Goal: Transaction & Acquisition: Purchase product/service

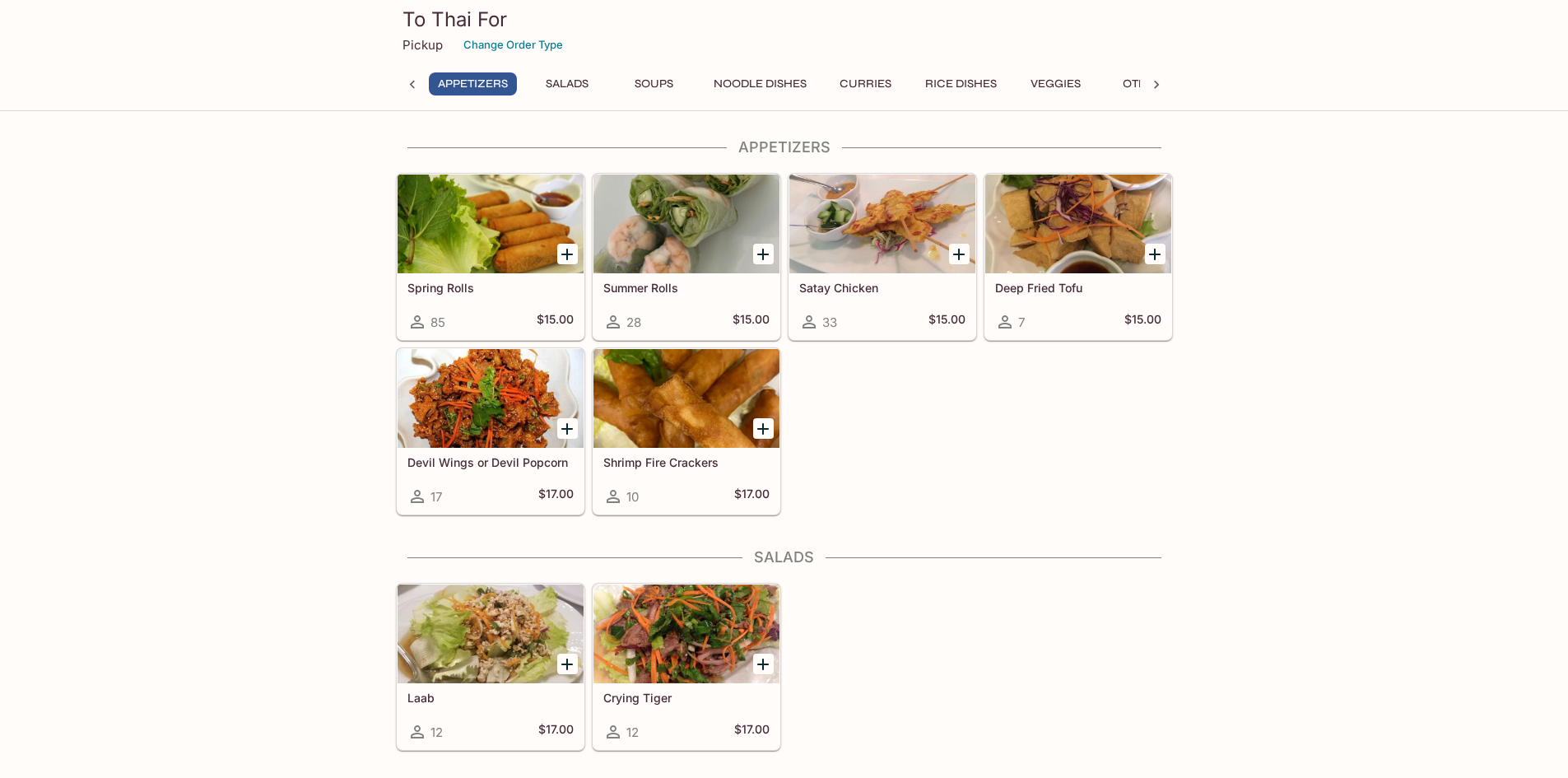
click at [572, 255] on icon "Add Spring Rolls" at bounding box center [567, 254] width 20 height 20
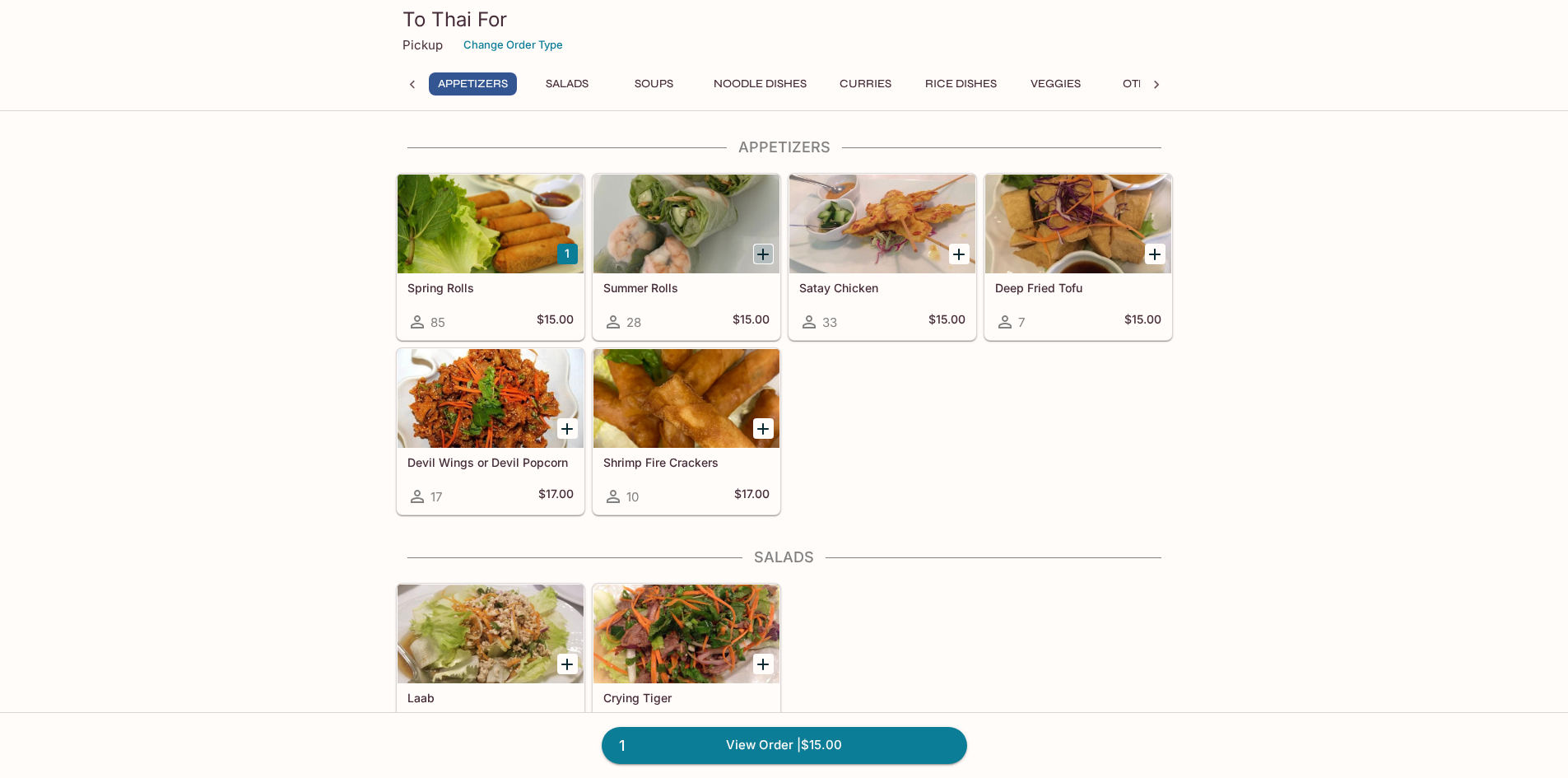
click at [765, 251] on icon "Add Summer Rolls" at bounding box center [763, 254] width 20 height 20
click at [566, 256] on button "1" at bounding box center [567, 253] width 21 height 21
click at [499, 241] on div at bounding box center [490, 224] width 186 height 98
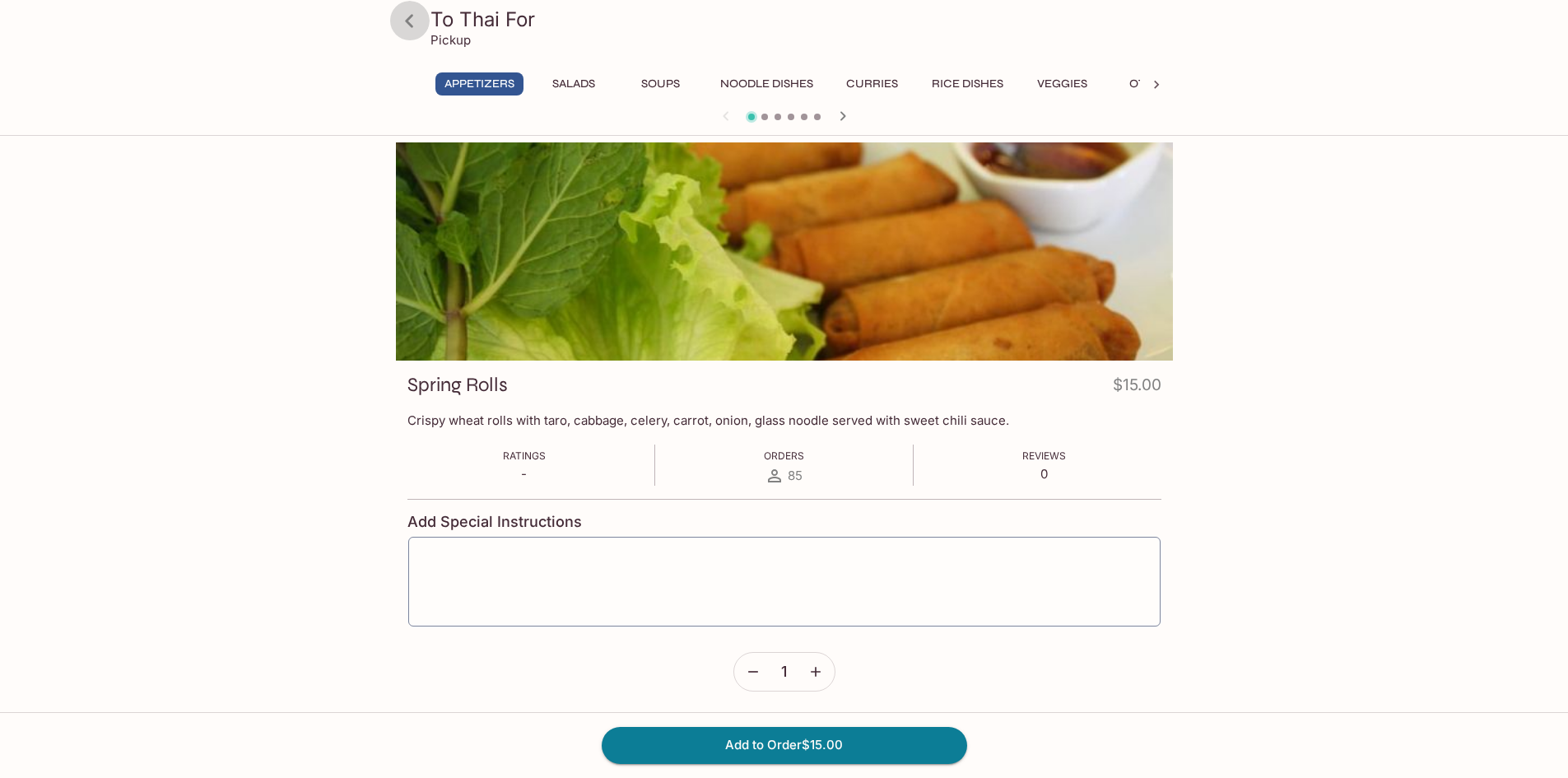
click at [409, 27] on icon at bounding box center [409, 21] width 29 height 29
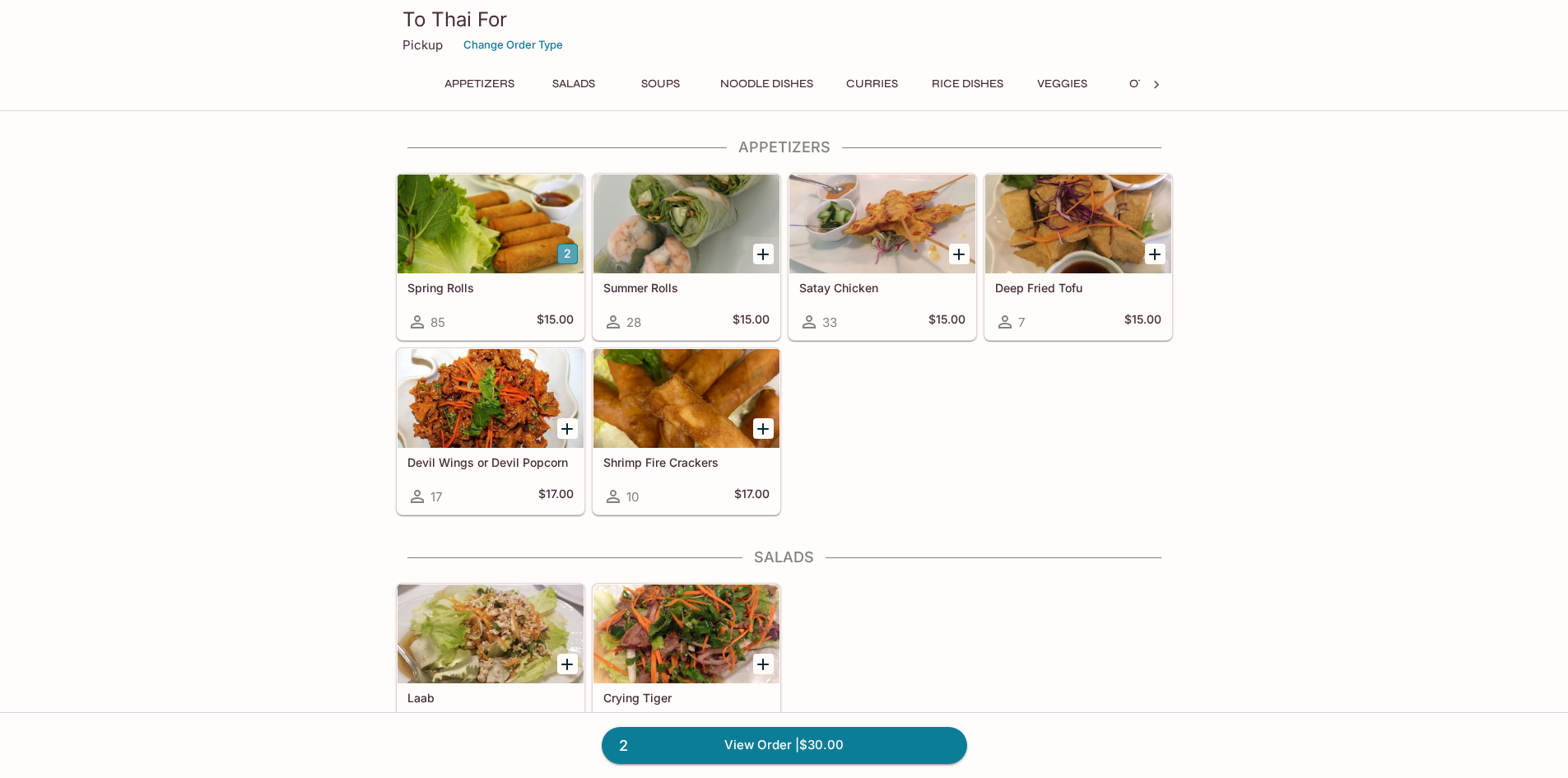
click at [568, 254] on button "2" at bounding box center [567, 253] width 21 height 21
click at [566, 254] on button "3" at bounding box center [567, 253] width 21 height 21
click at [839, 757] on link "4 View Order | $60.00" at bounding box center [784, 745] width 365 height 36
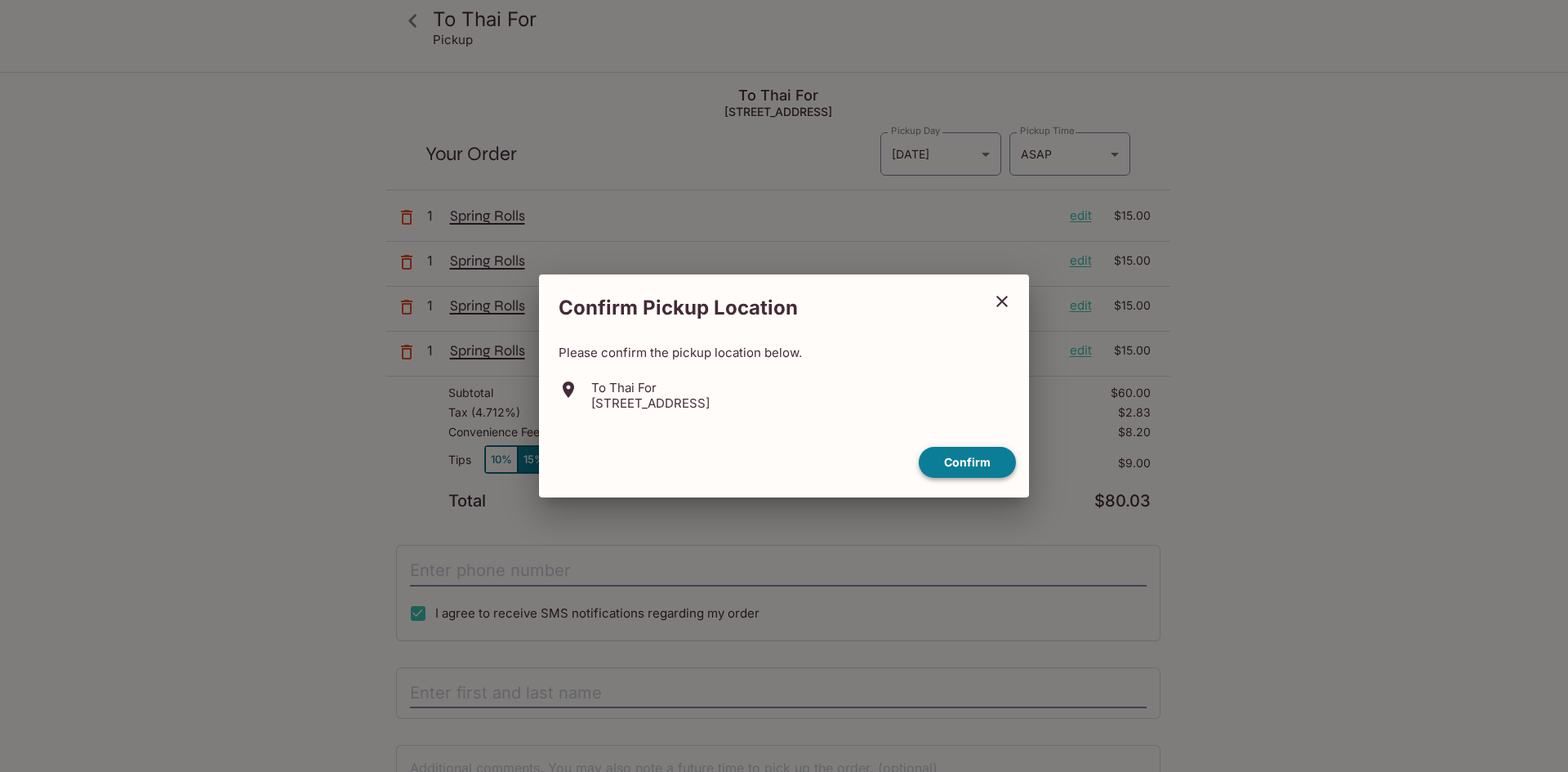
click at [971, 464] on button "Confirm" at bounding box center [967, 462] width 98 height 32
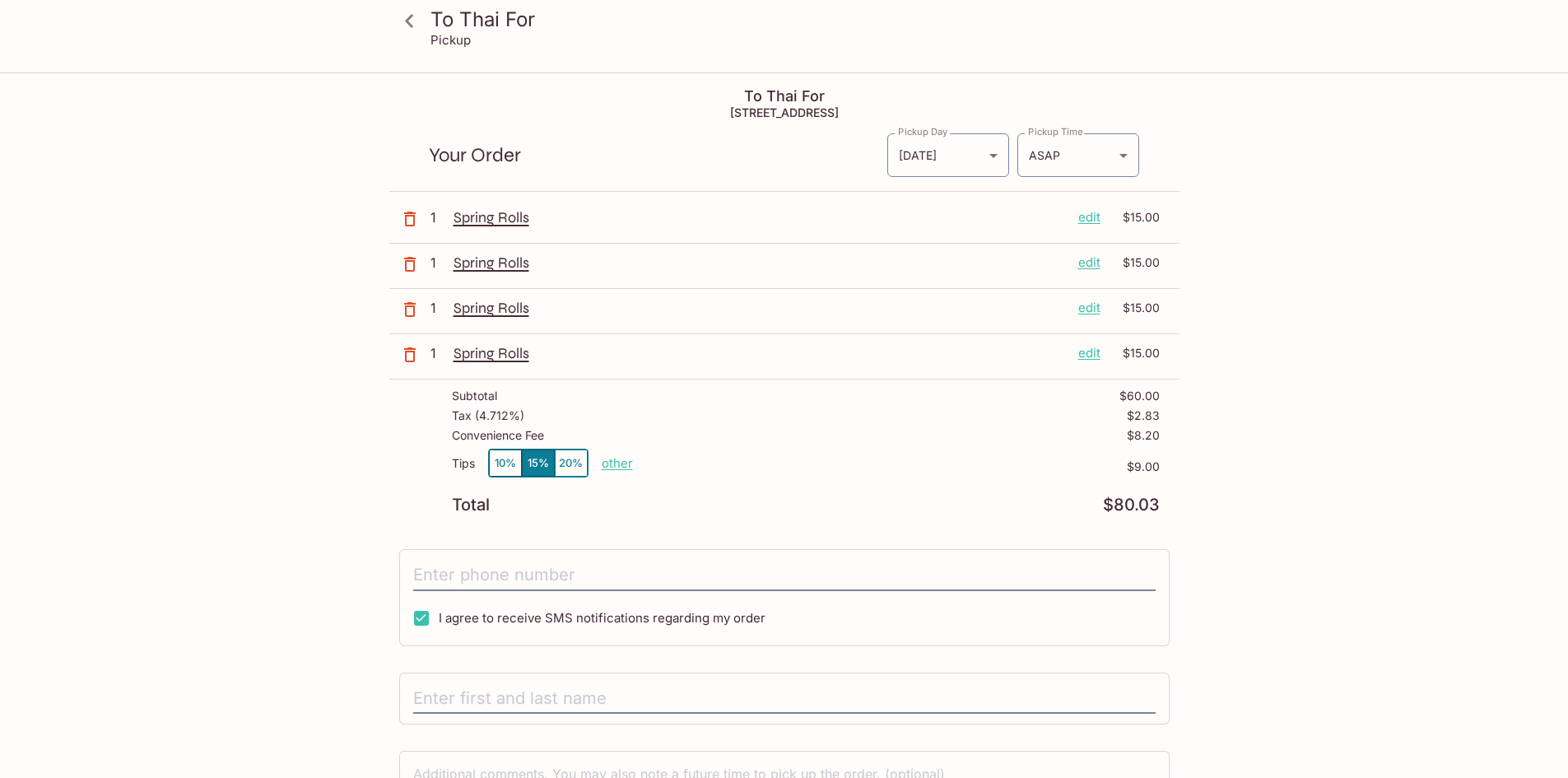
click at [1088, 260] on p "edit" at bounding box center [1088, 262] width 22 height 18
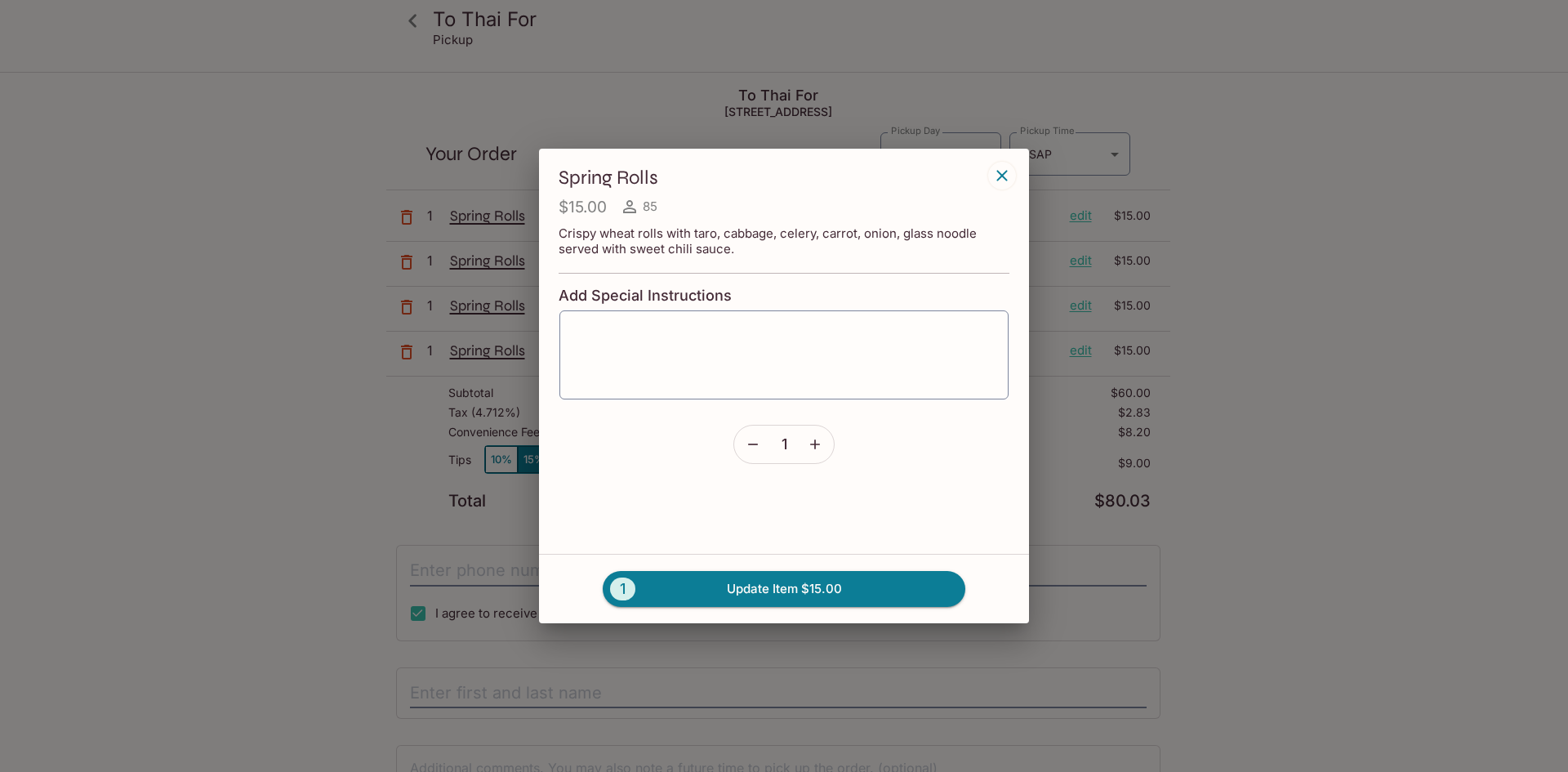
click at [755, 448] on icon "button" at bounding box center [753, 444] width 17 height 17
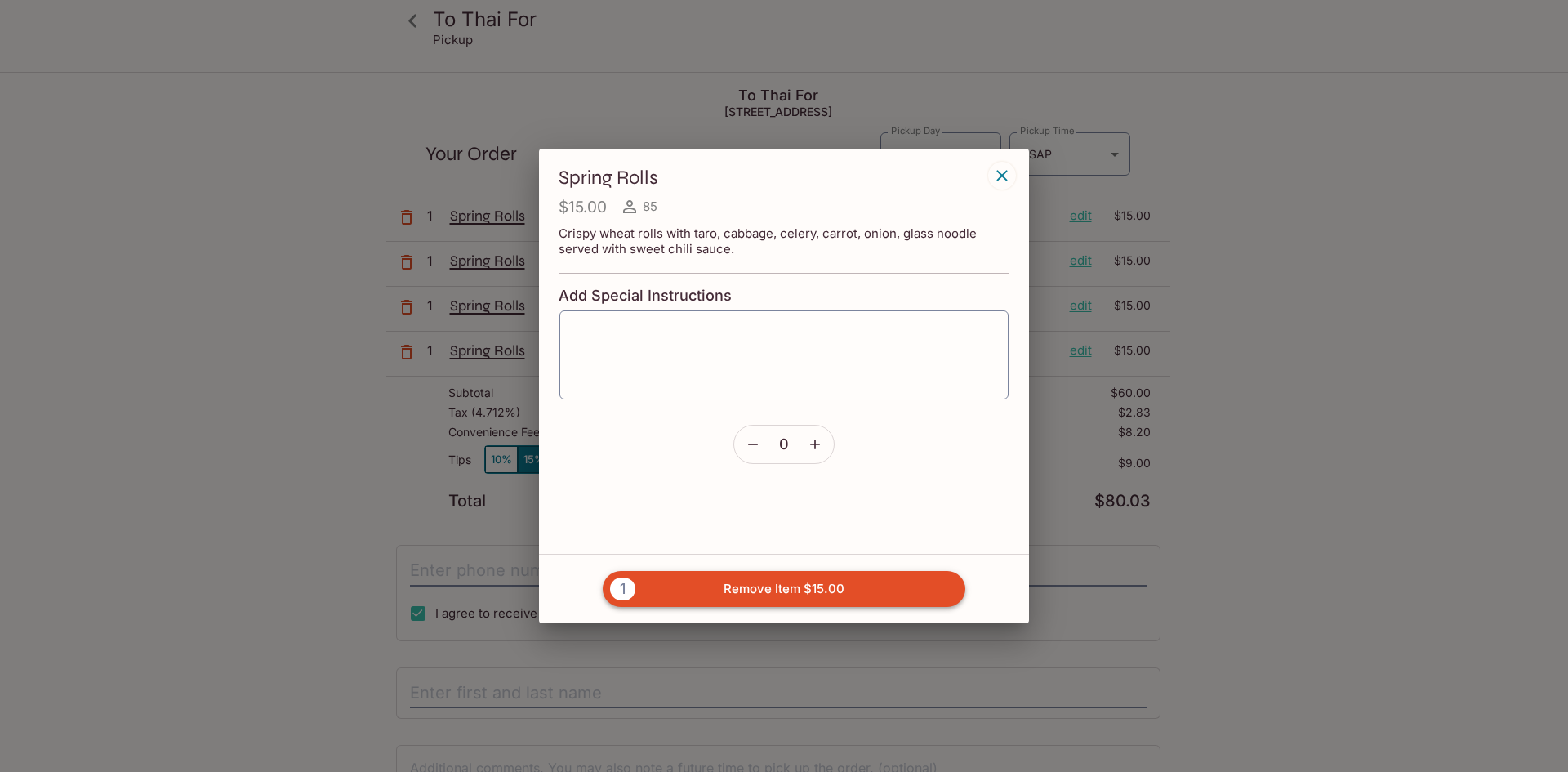
click at [780, 589] on button "1 Remove Item $15.00" at bounding box center [784, 589] width 363 height 35
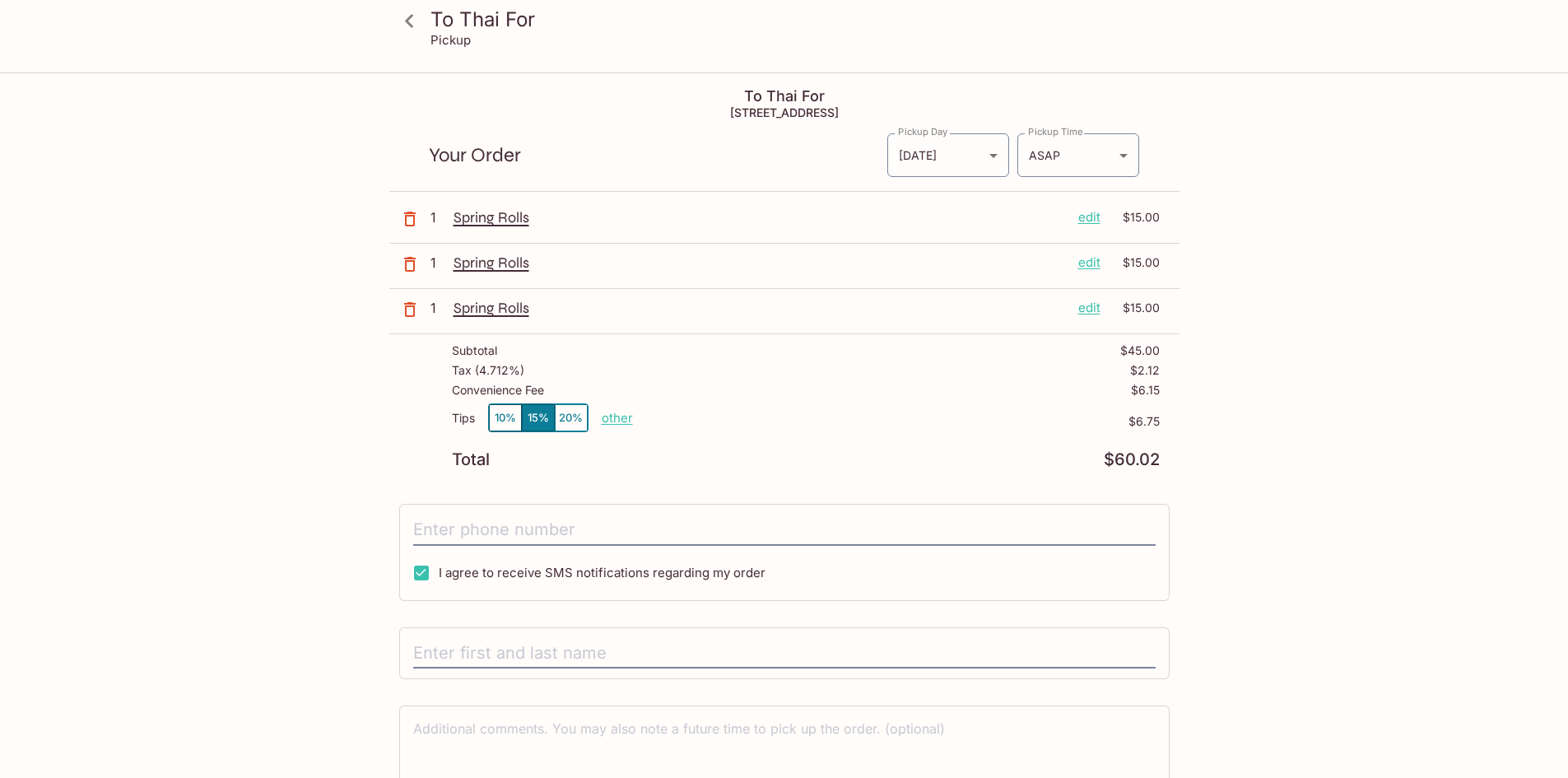
click at [1084, 261] on p "edit" at bounding box center [1088, 262] width 22 height 18
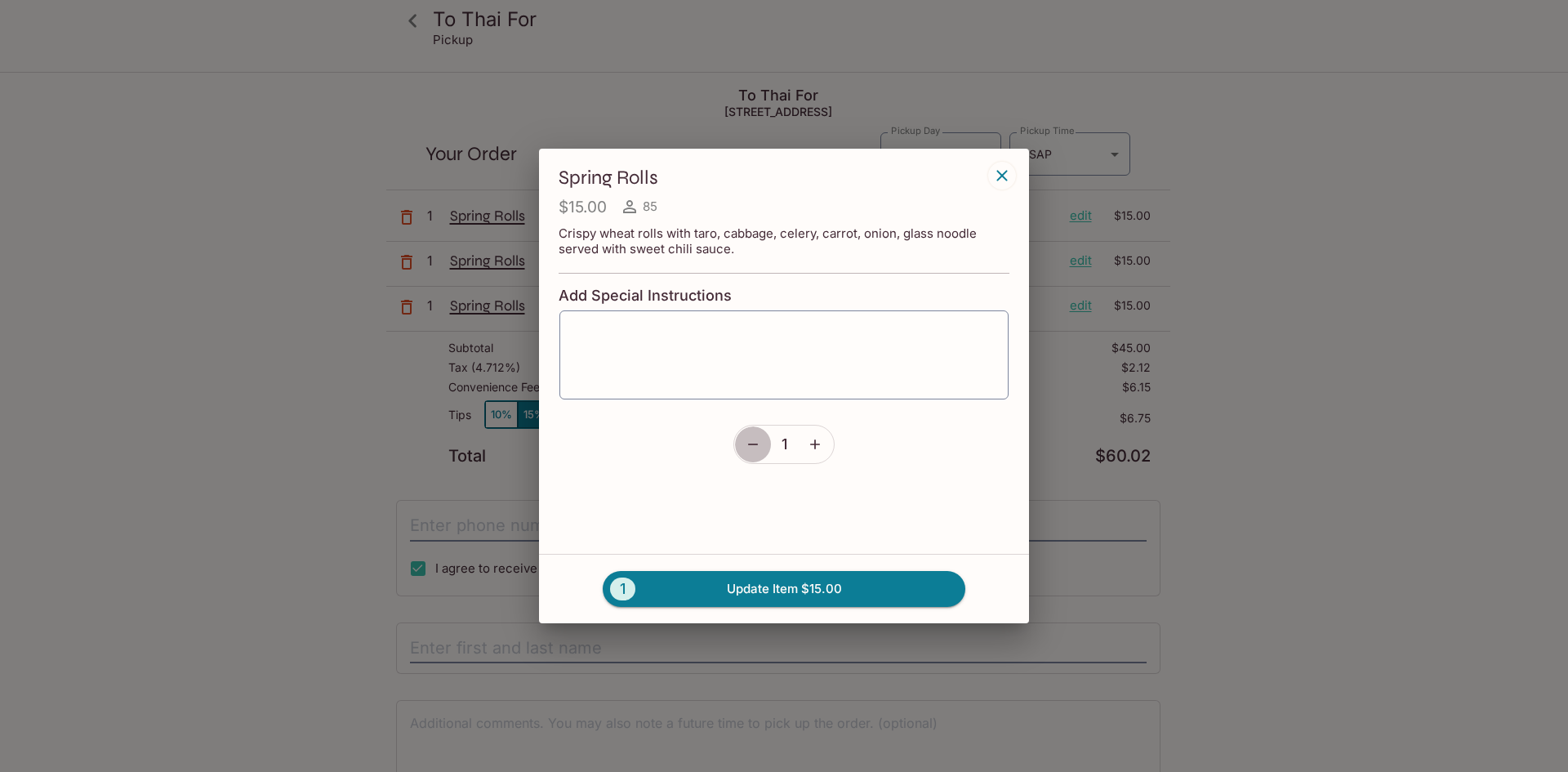
click at [759, 447] on icon "button" at bounding box center [753, 444] width 17 height 17
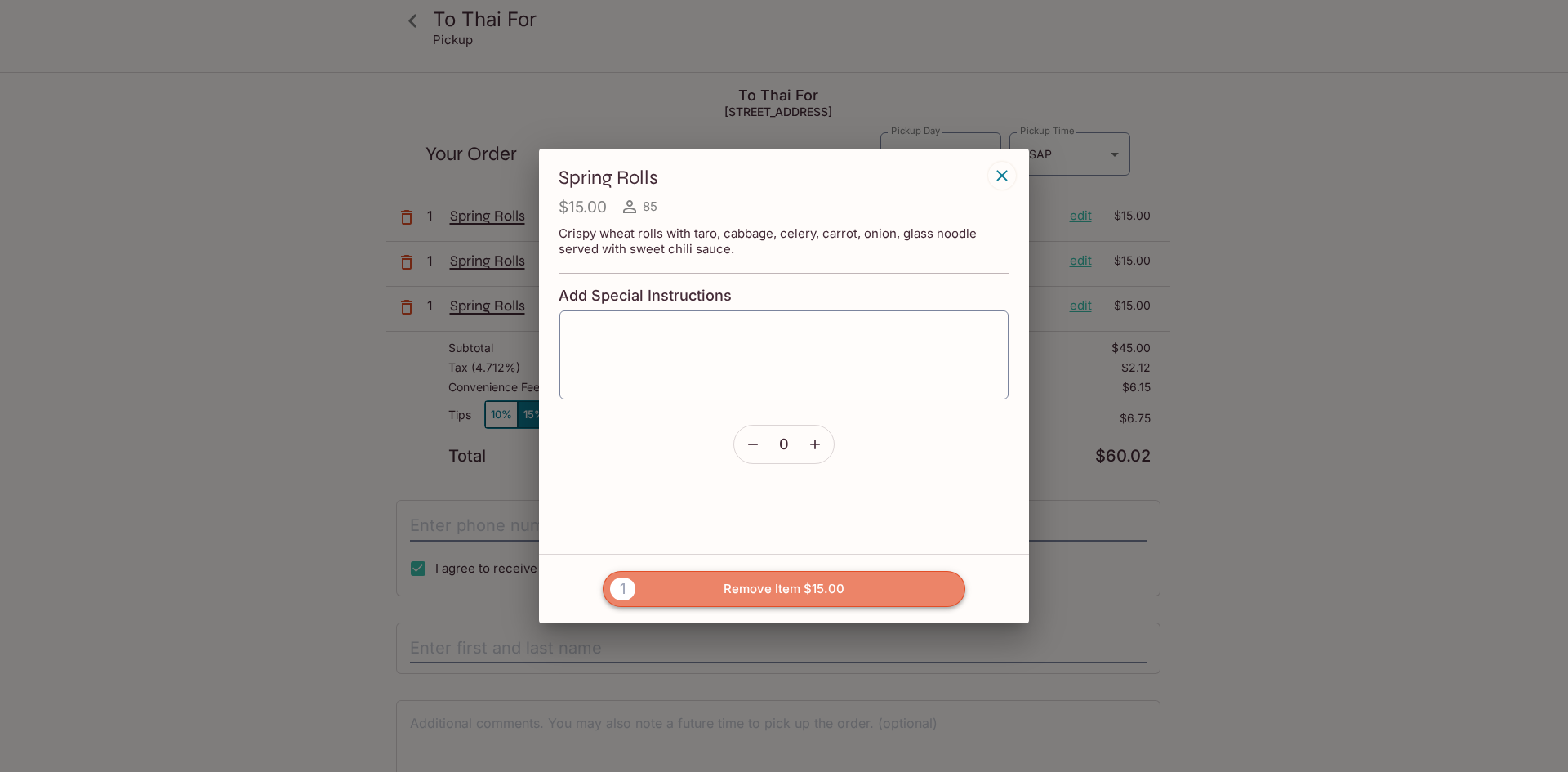
click at [793, 590] on button "1 Remove Item $15.00" at bounding box center [784, 589] width 363 height 35
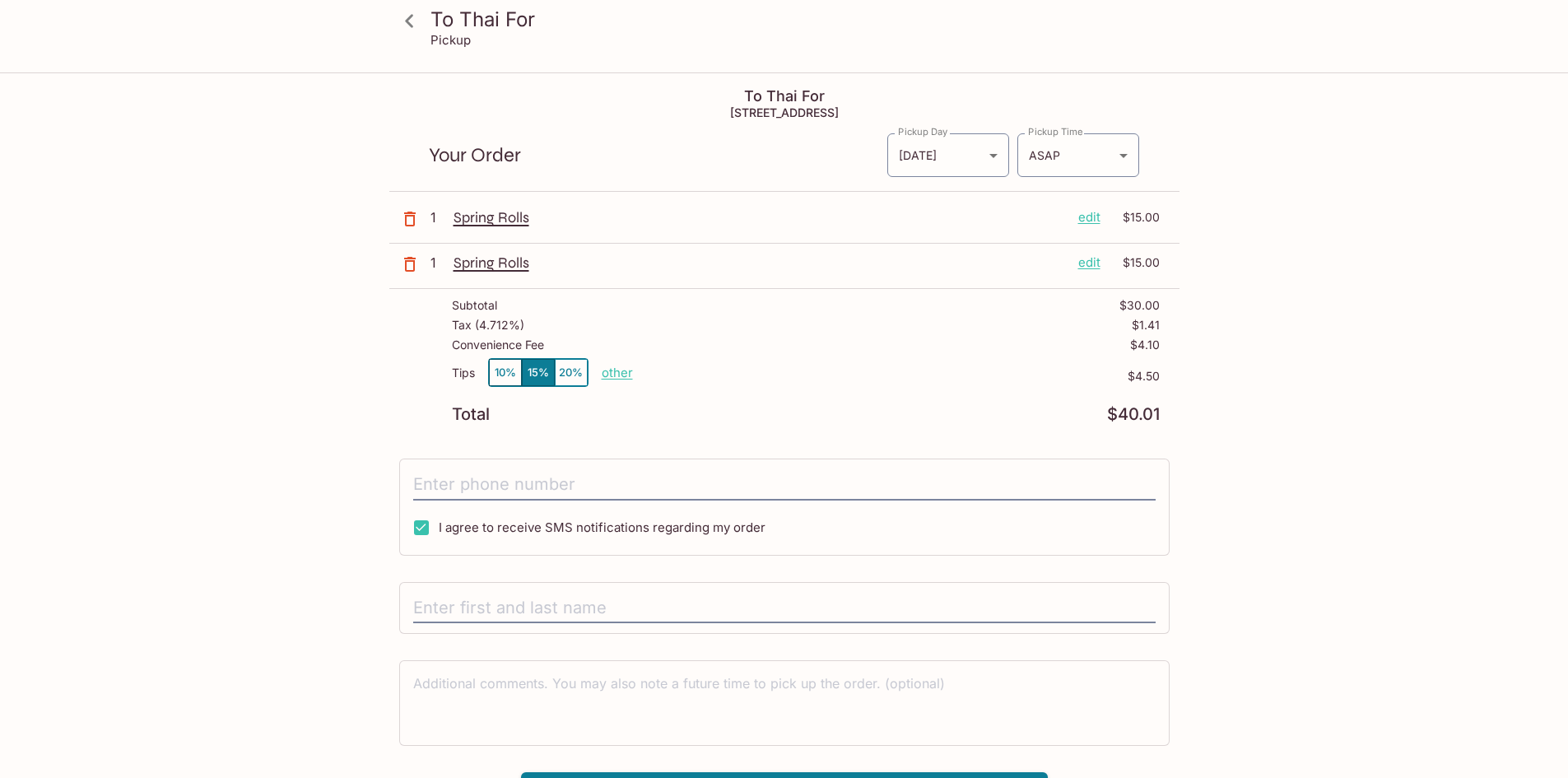
click at [1092, 262] on p "edit" at bounding box center [1088, 262] width 22 height 18
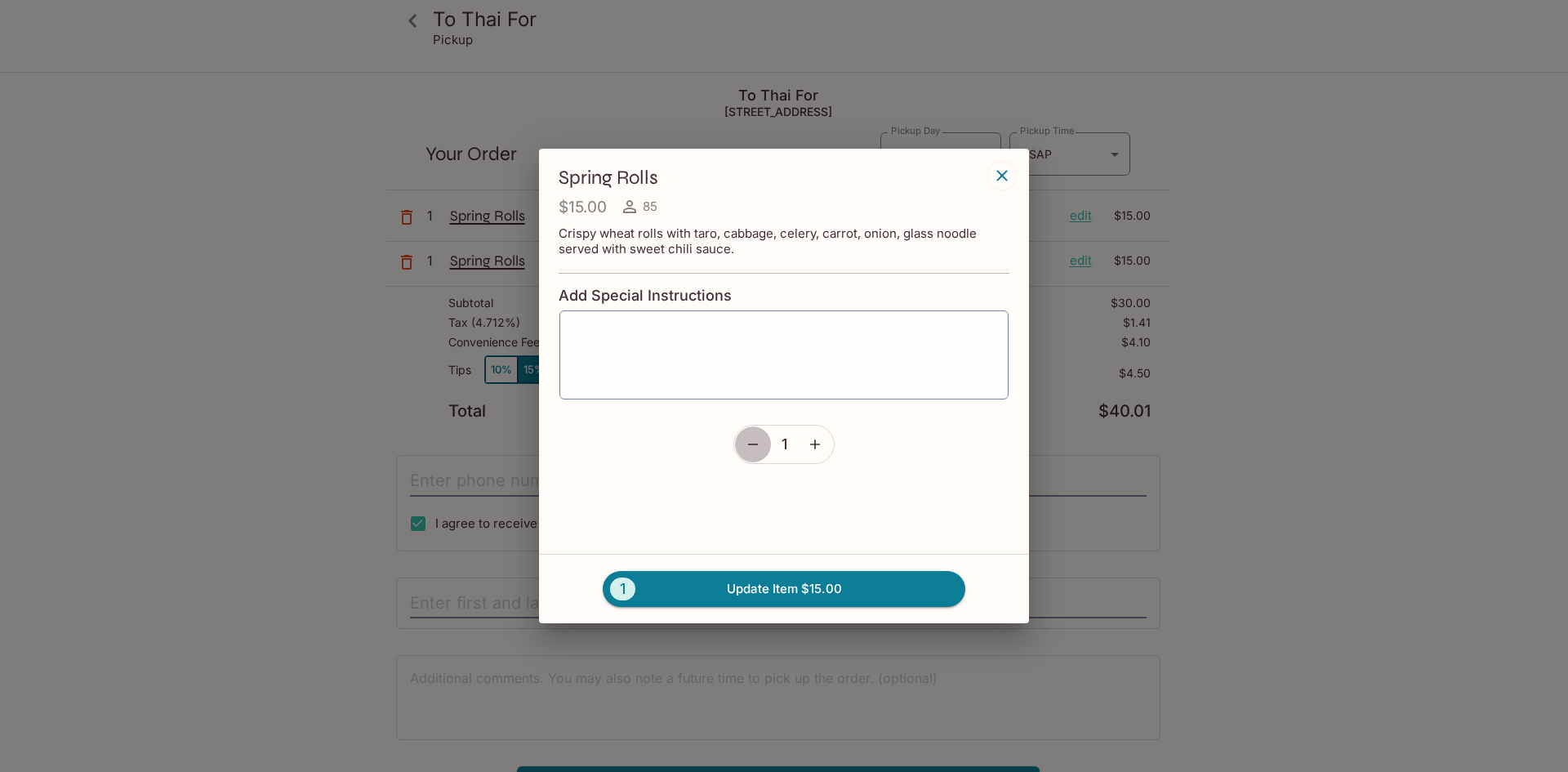
click at [761, 444] on button "button" at bounding box center [753, 445] width 37 height 37
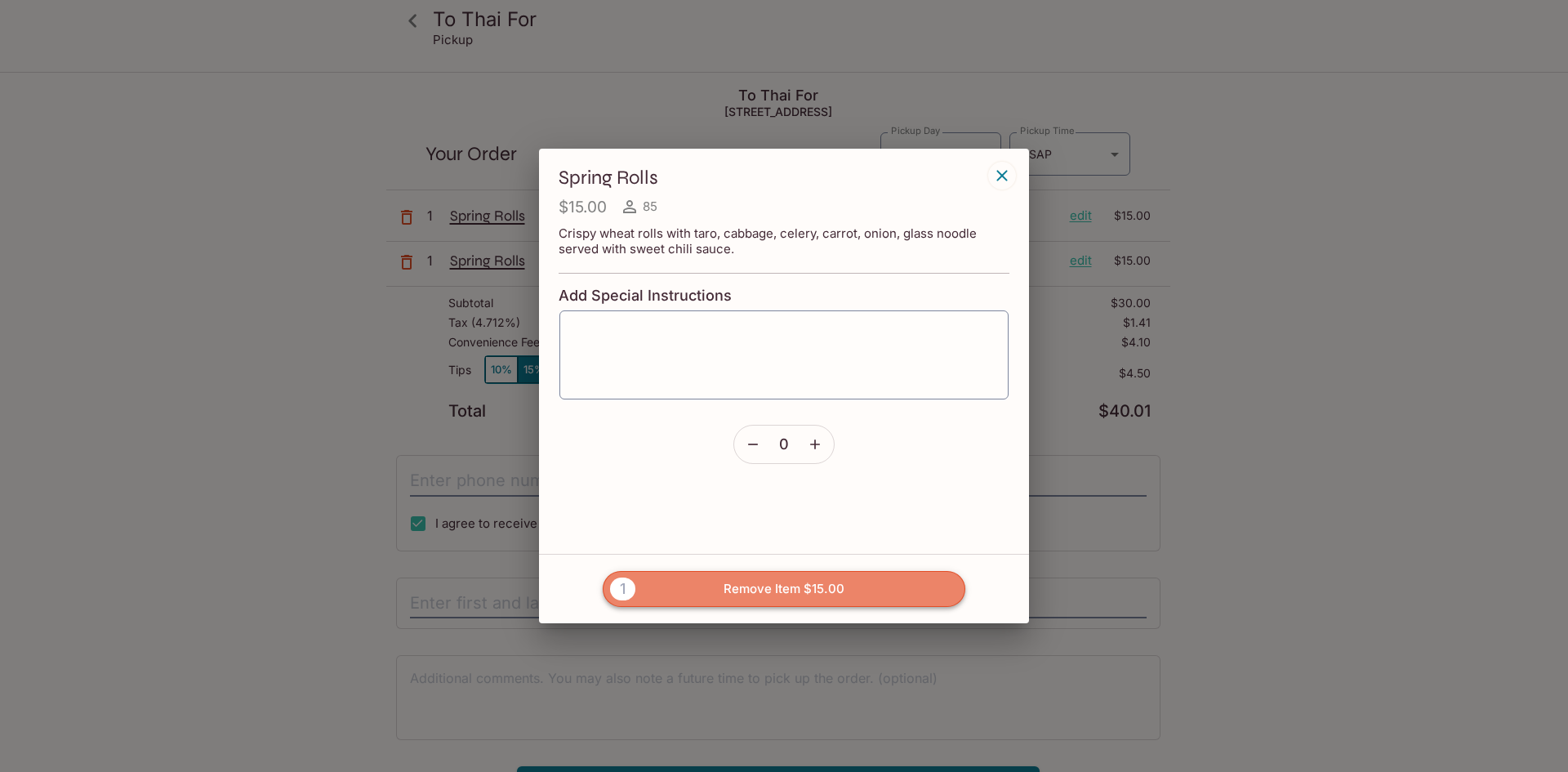
click at [787, 595] on button "1 Remove Item $15.00" at bounding box center [784, 589] width 363 height 35
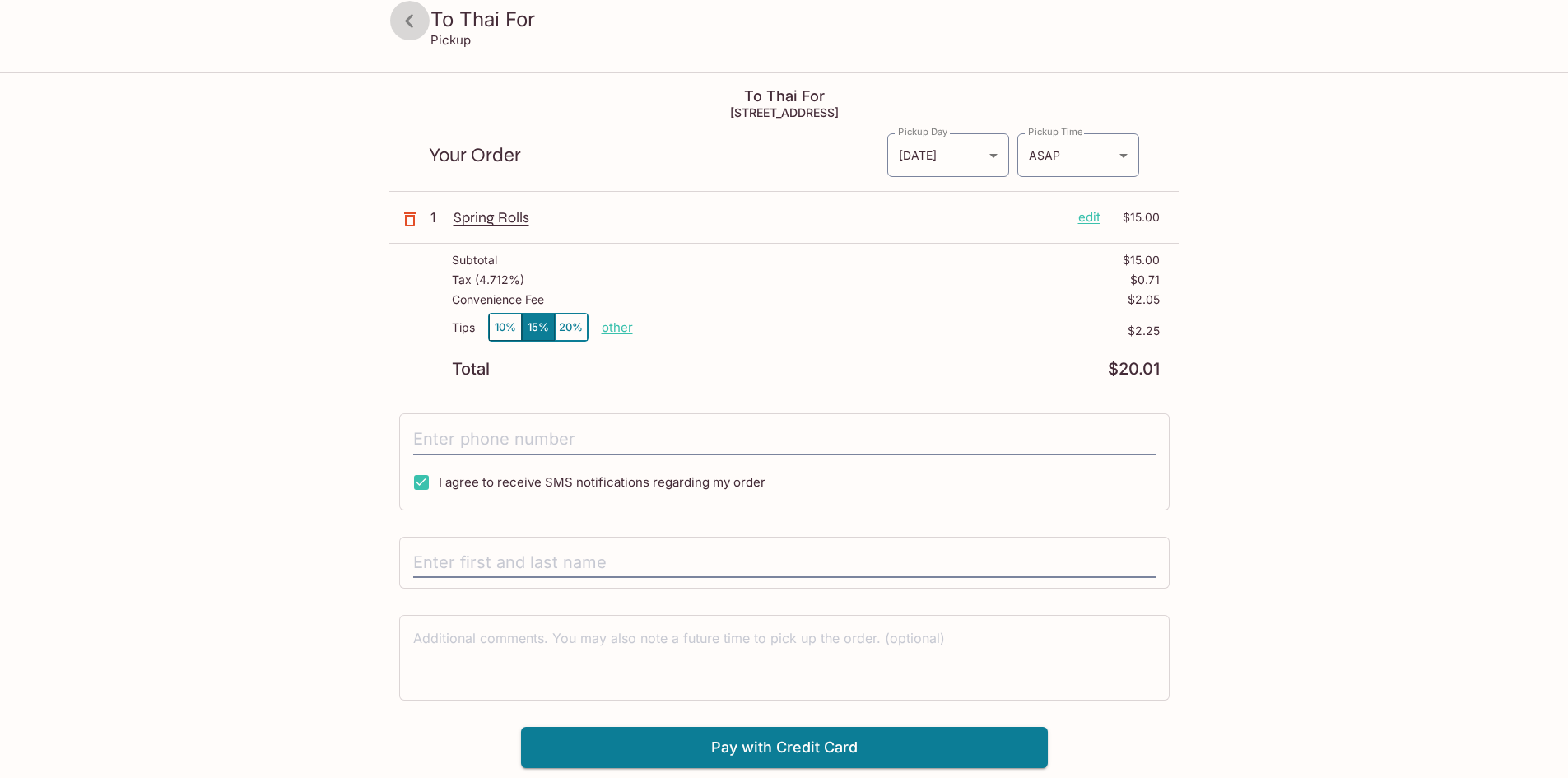
click at [413, 20] on icon at bounding box center [409, 21] width 29 height 29
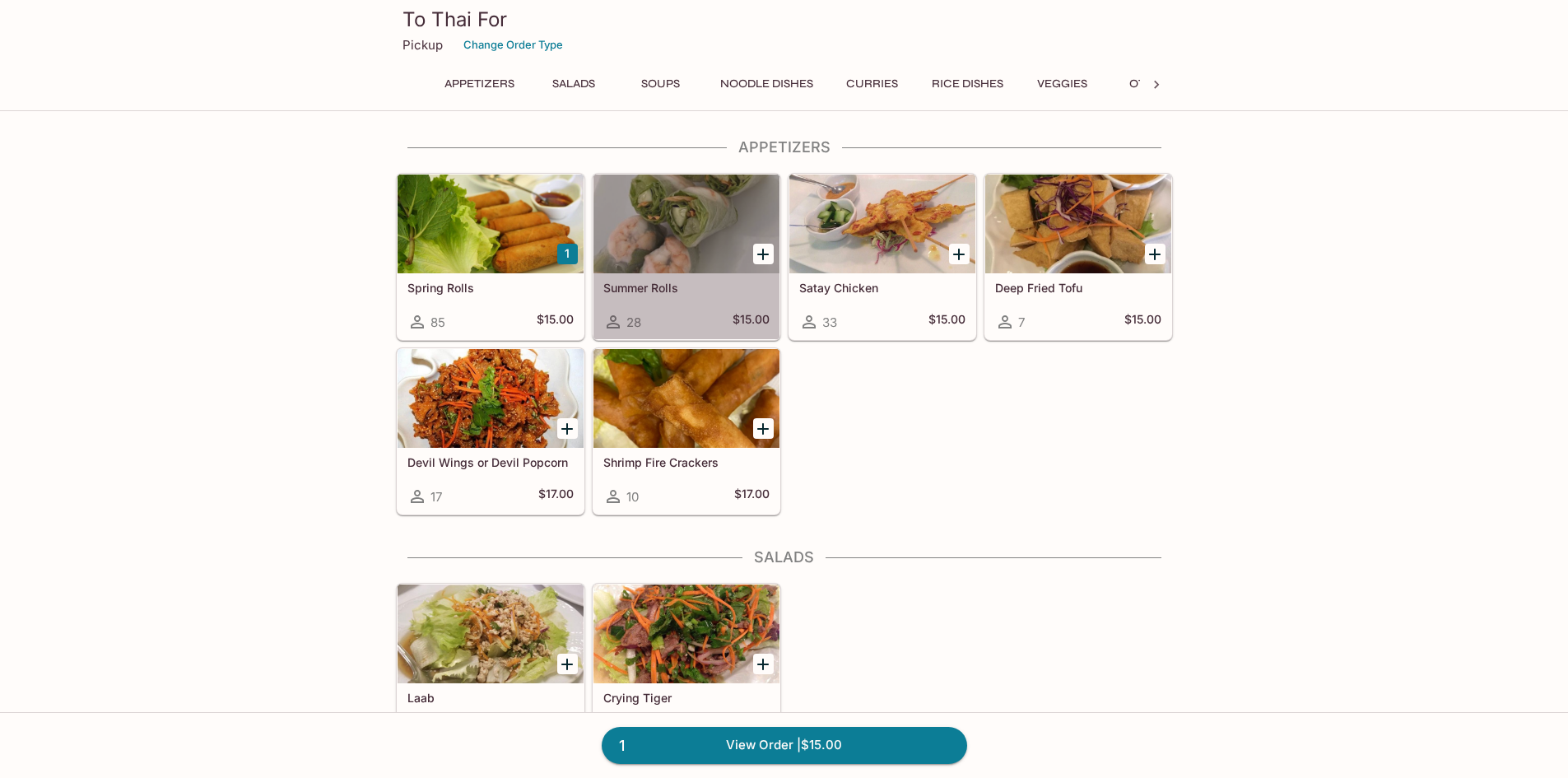
click at [681, 257] on div at bounding box center [685, 224] width 186 height 98
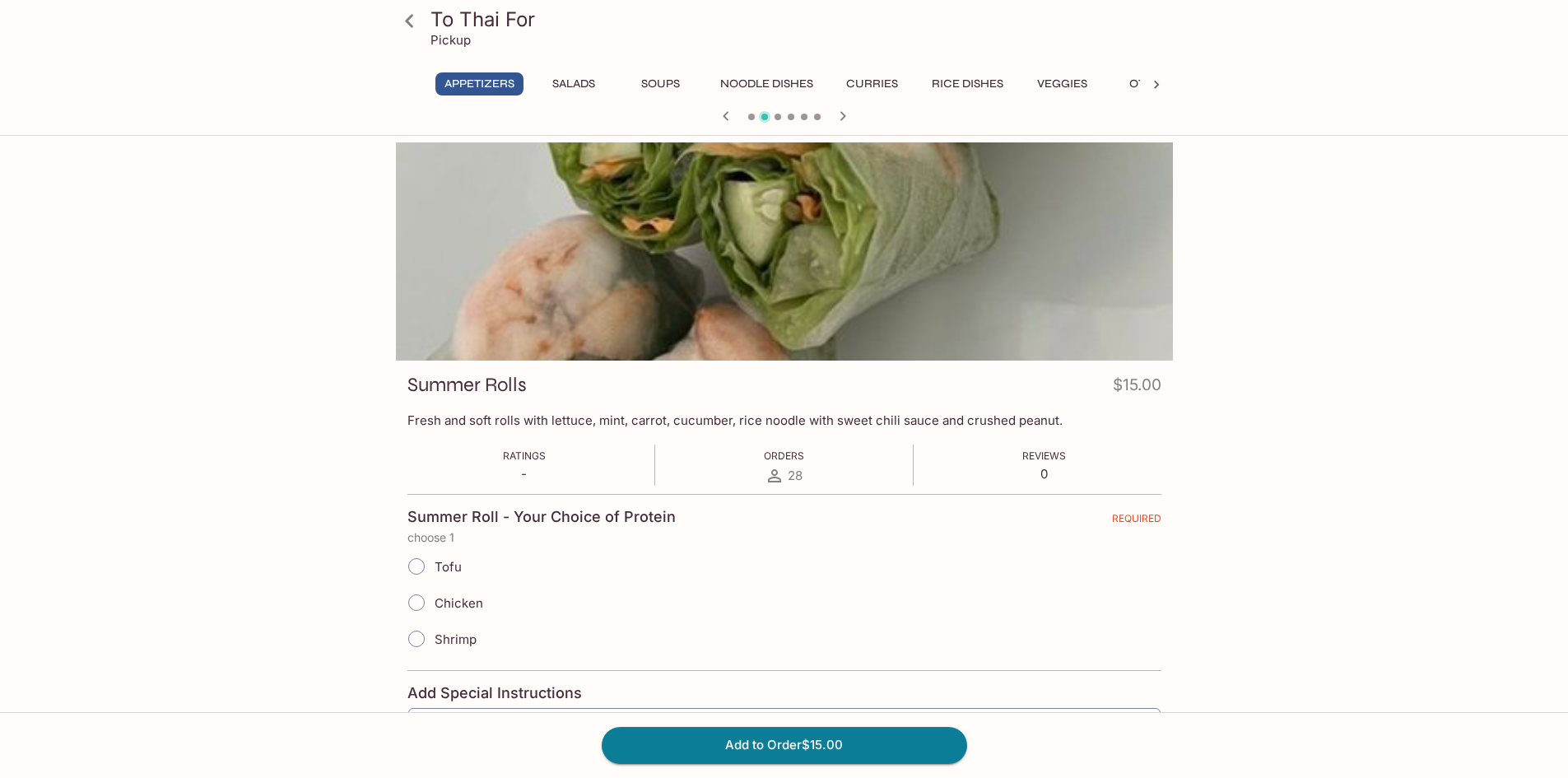
click at [414, 638] on input "Shrimp" at bounding box center [416, 639] width 35 height 35
radio input "true"
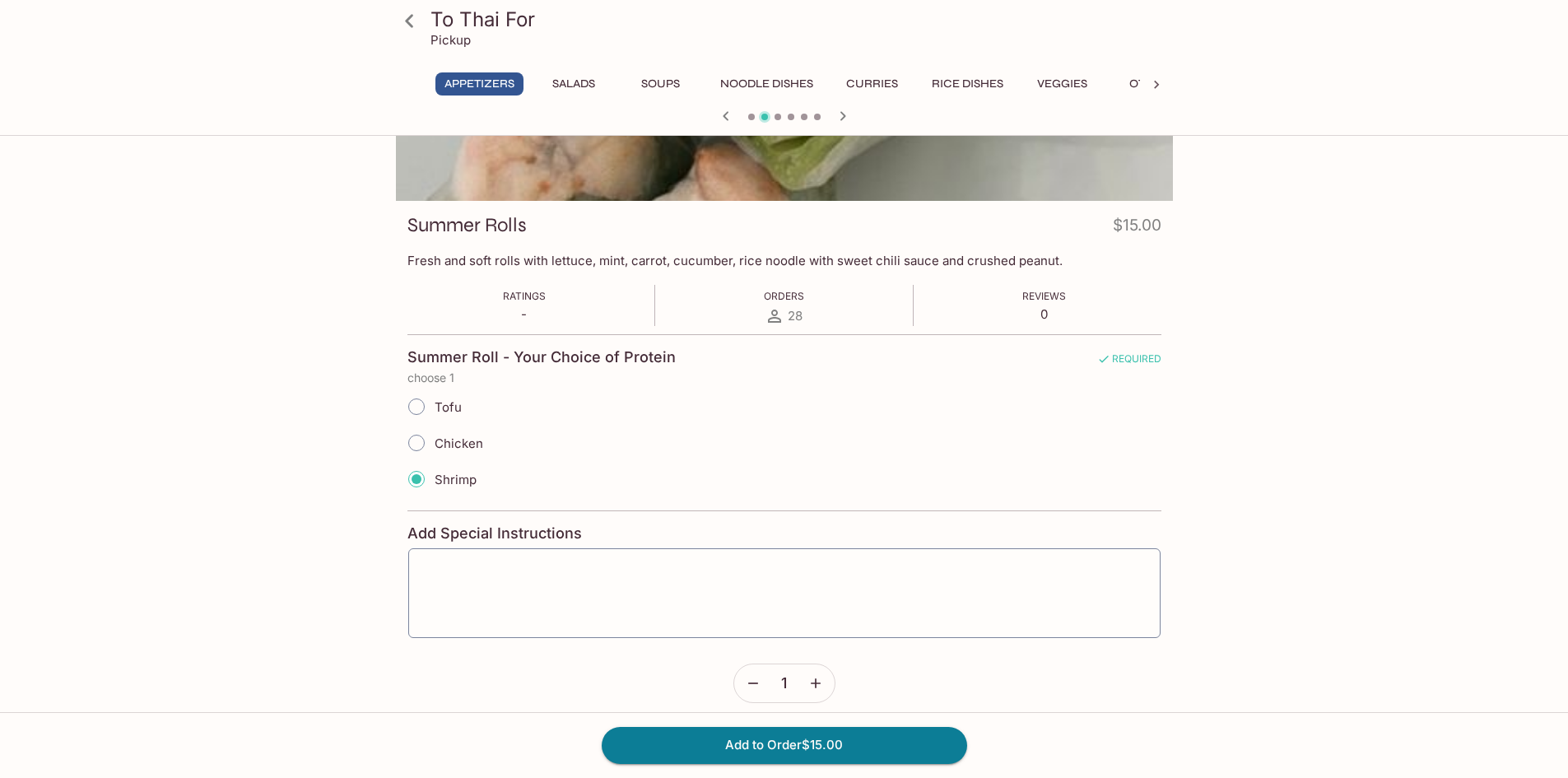
scroll to position [175, 0]
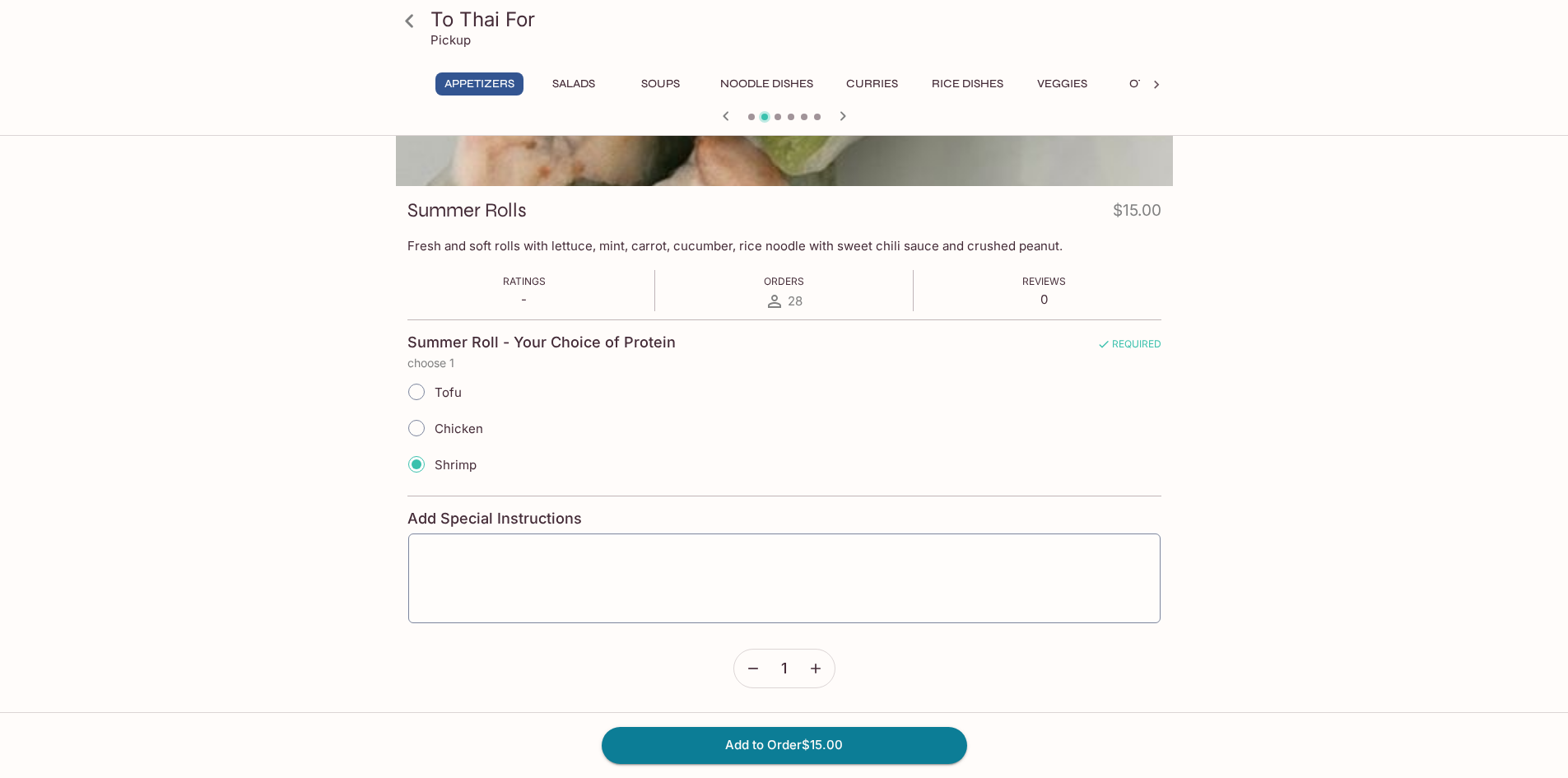
click at [786, 666] on span "1" at bounding box center [784, 669] width 6 height 18
click at [785, 750] on button "Add to Order $15.00" at bounding box center [784, 745] width 365 height 36
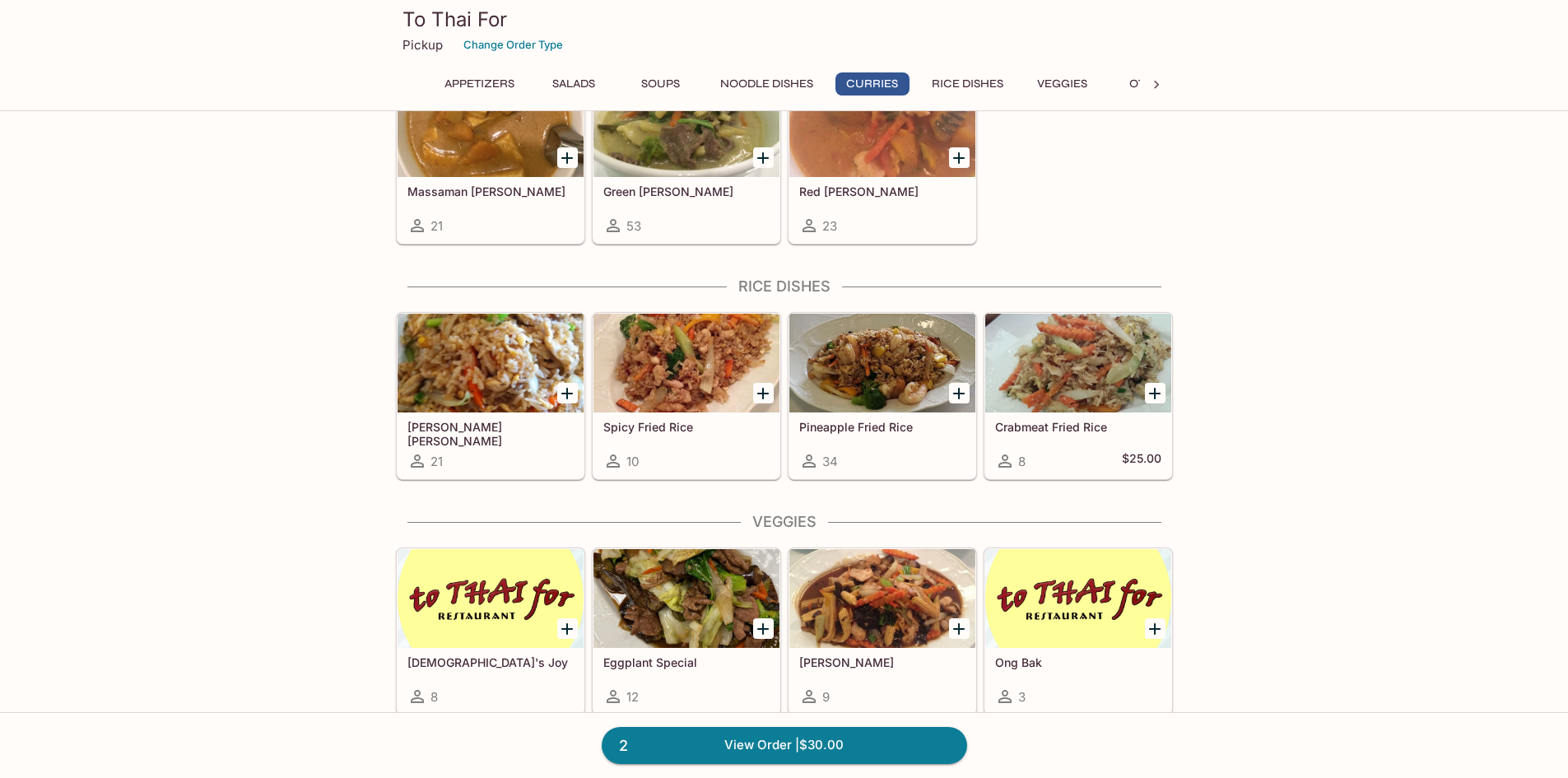
scroll to position [1482, 0]
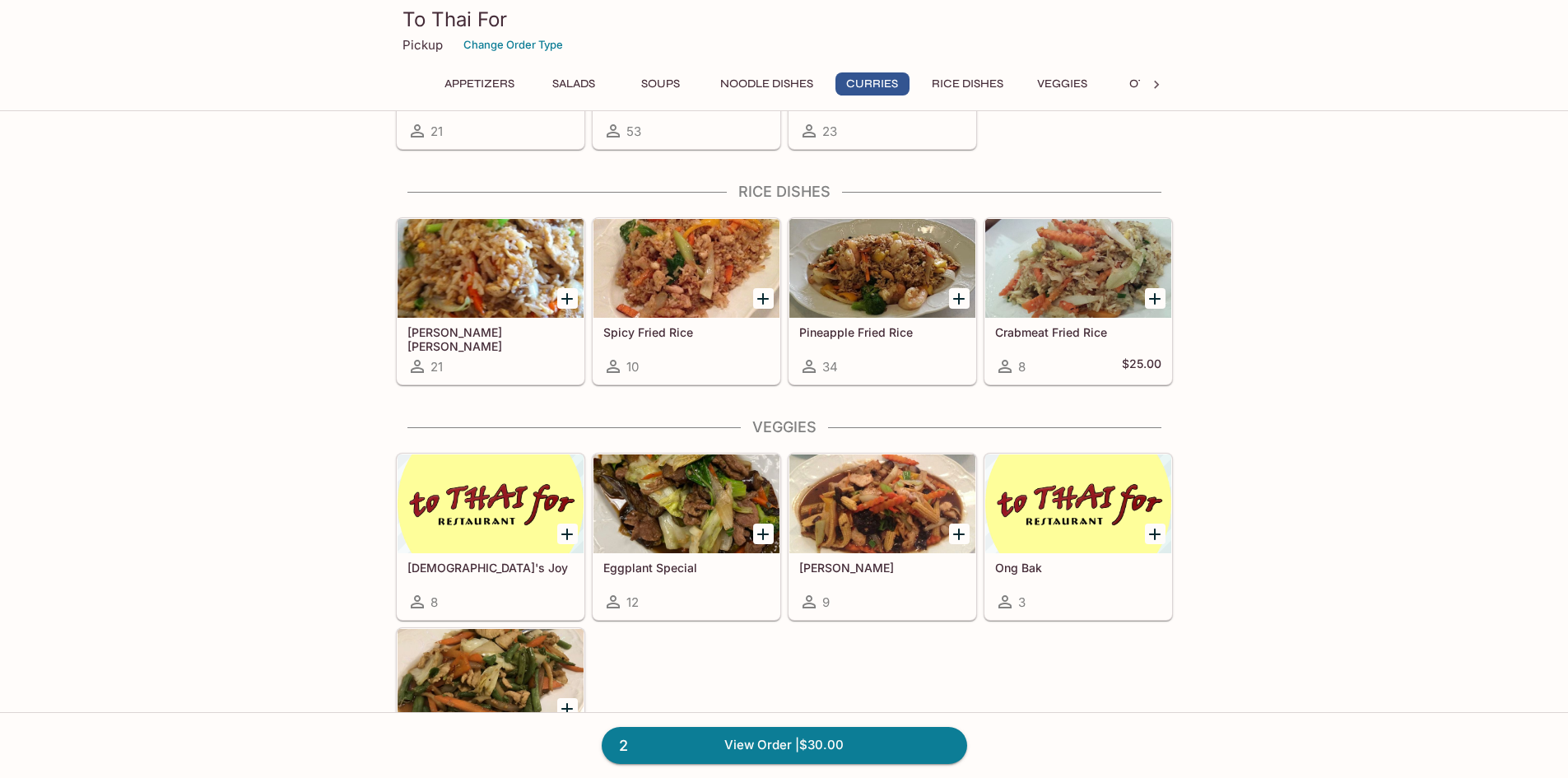
click at [880, 283] on div at bounding box center [882, 267] width 186 height 98
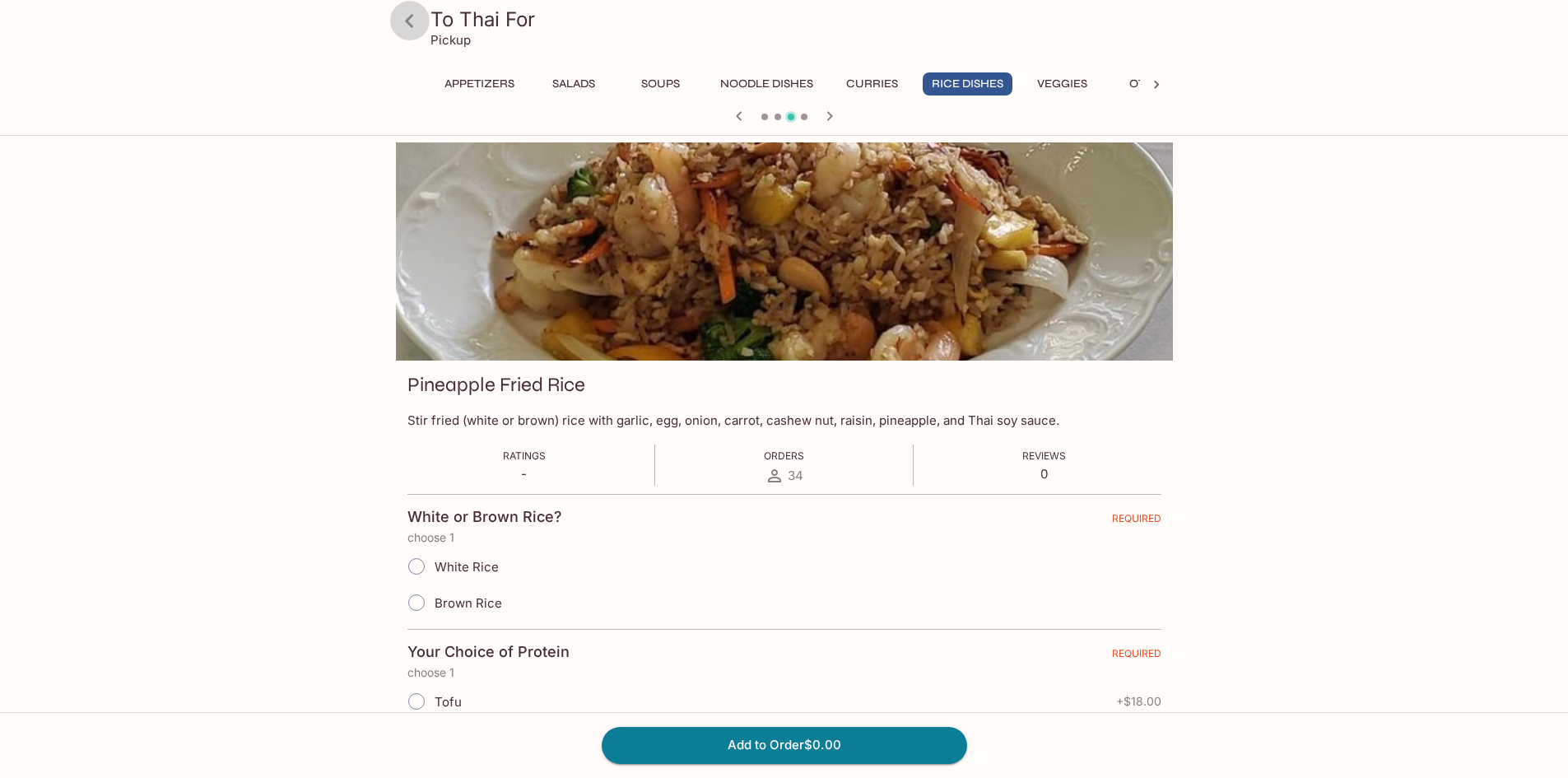
click at [410, 17] on icon at bounding box center [409, 20] width 8 height 13
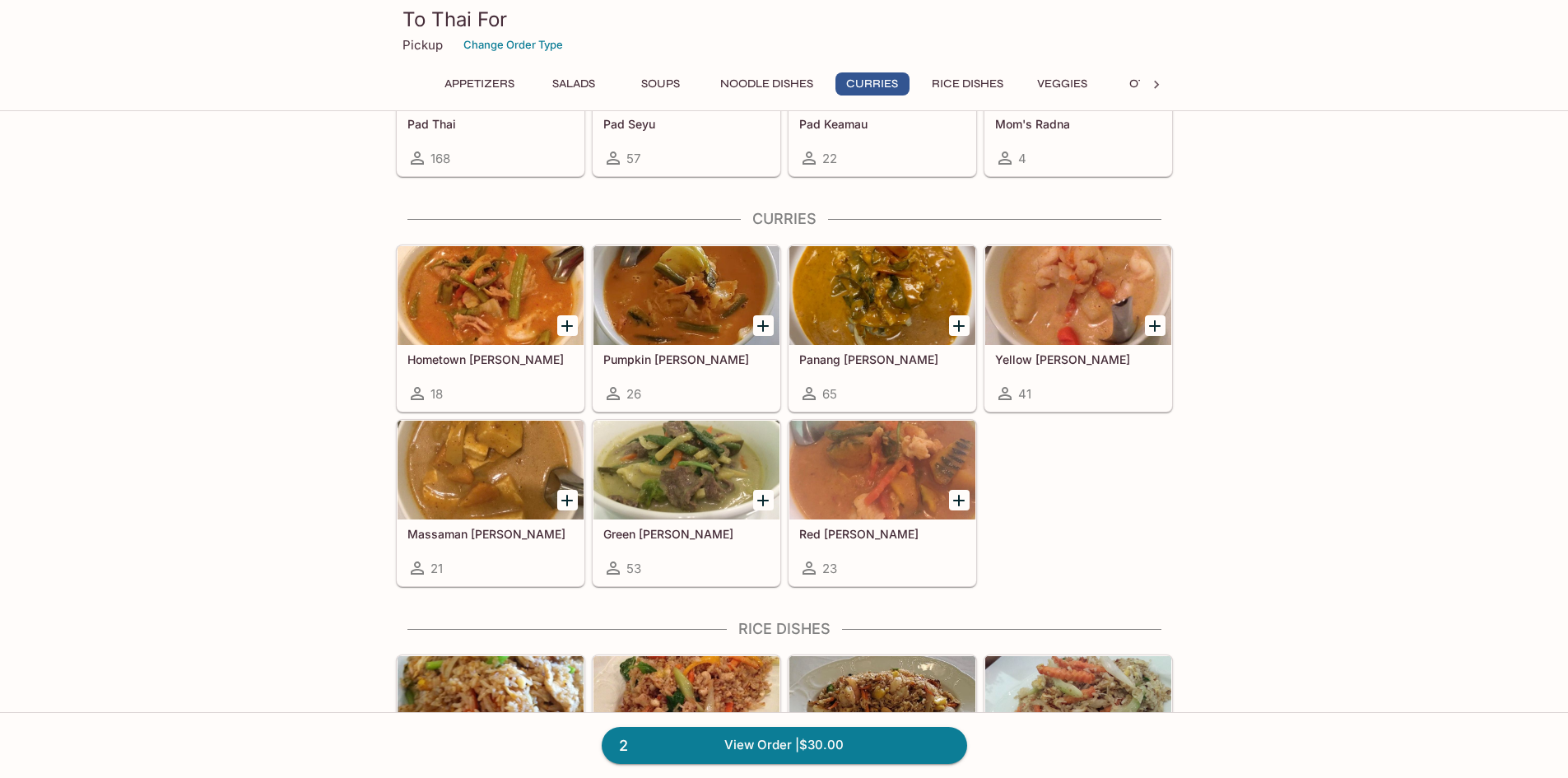
scroll to position [1153, 0]
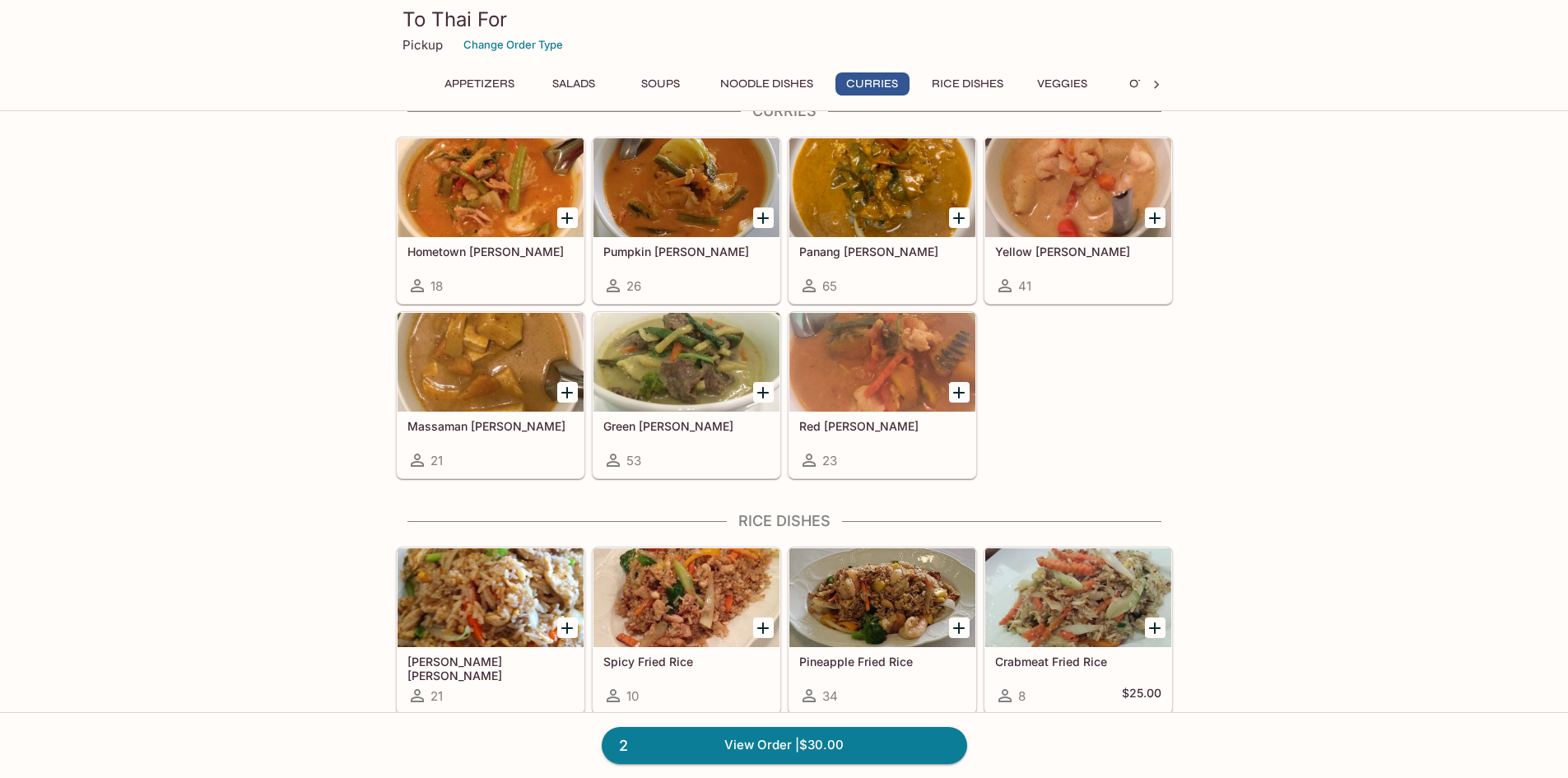
click at [1095, 195] on div at bounding box center [1077, 187] width 186 height 98
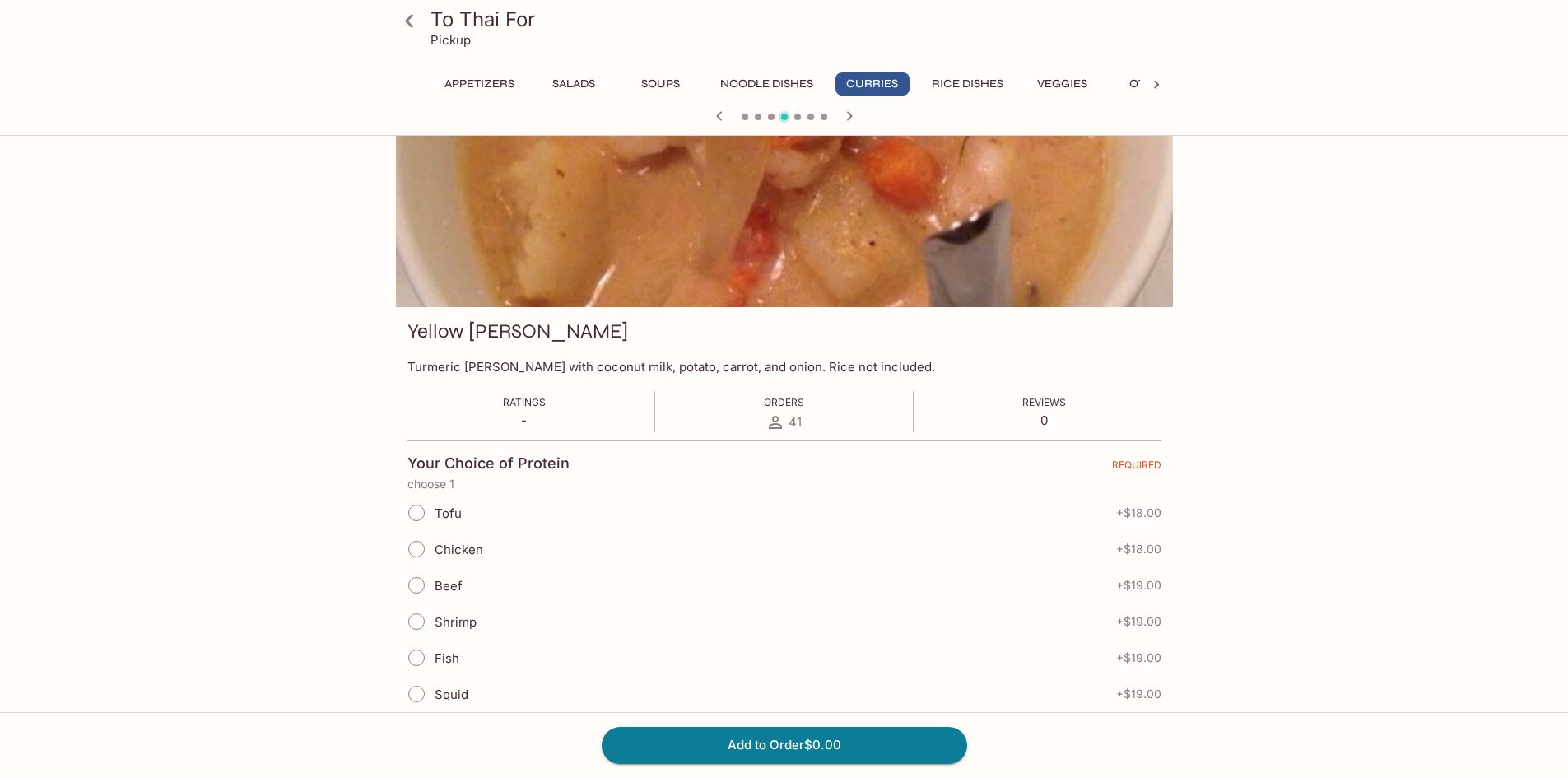
scroll to position [82, 0]
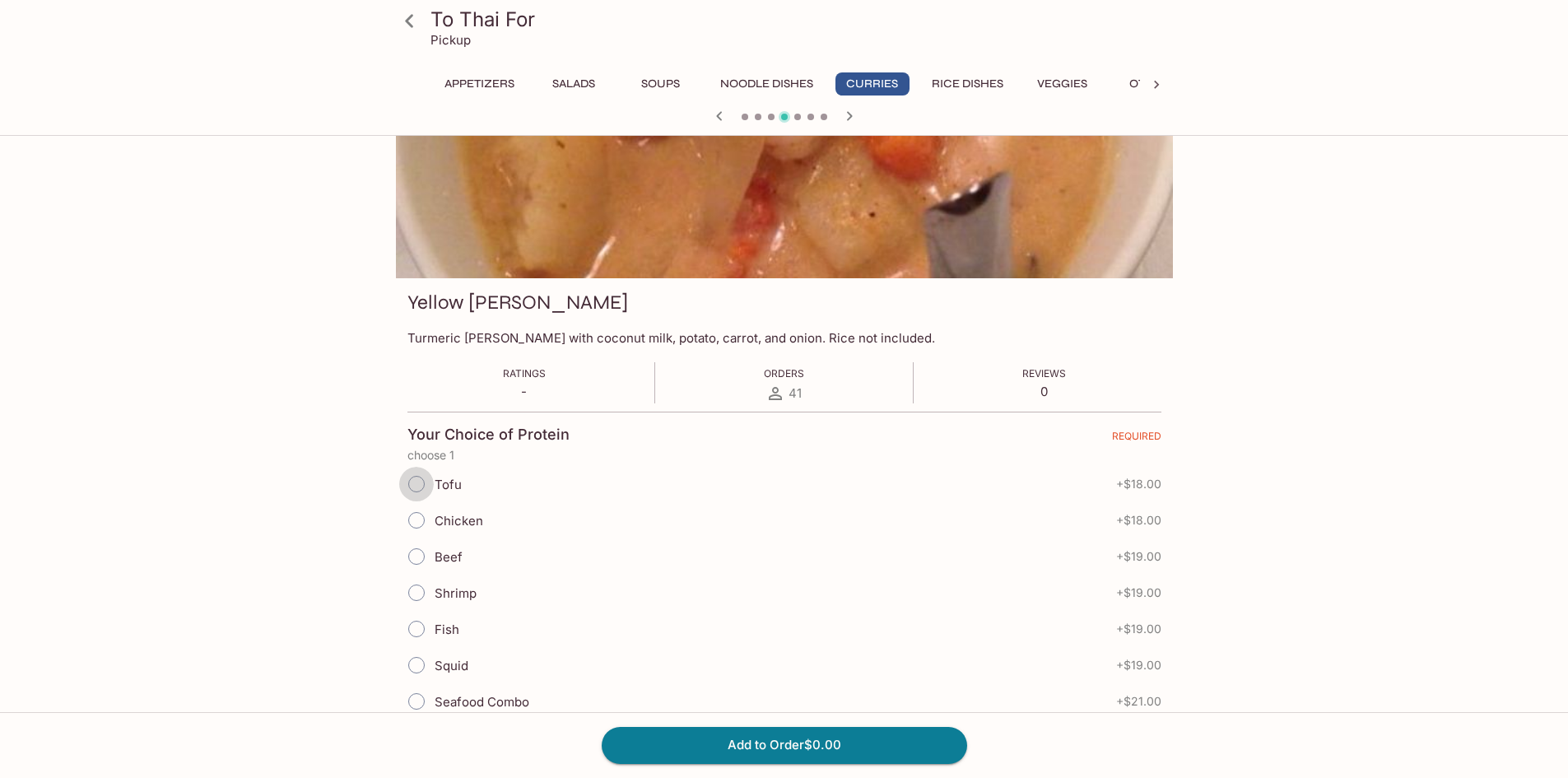
click at [424, 485] on input "Tofu" at bounding box center [416, 484] width 35 height 35
radio input "true"
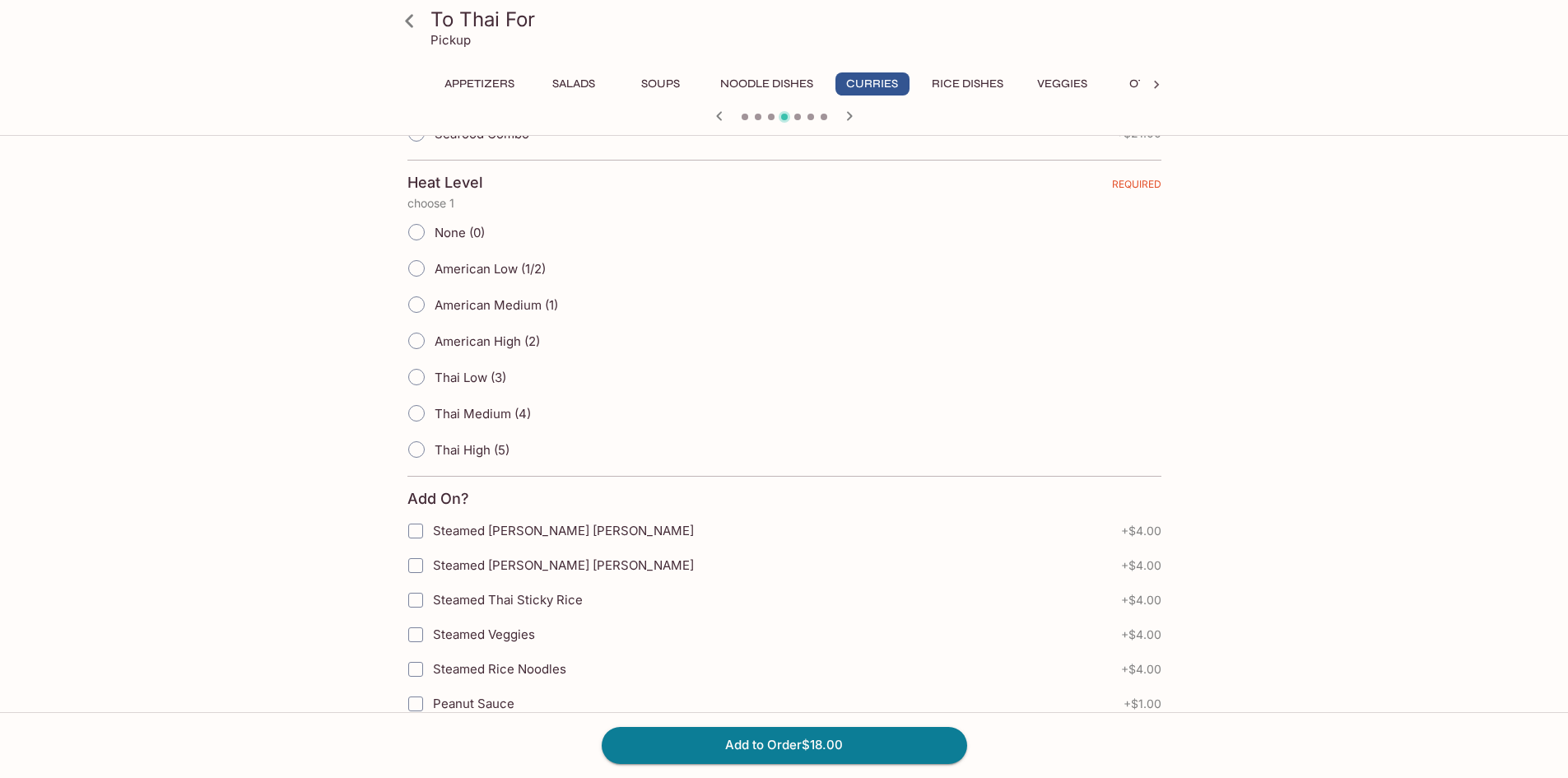
scroll to position [659, 0]
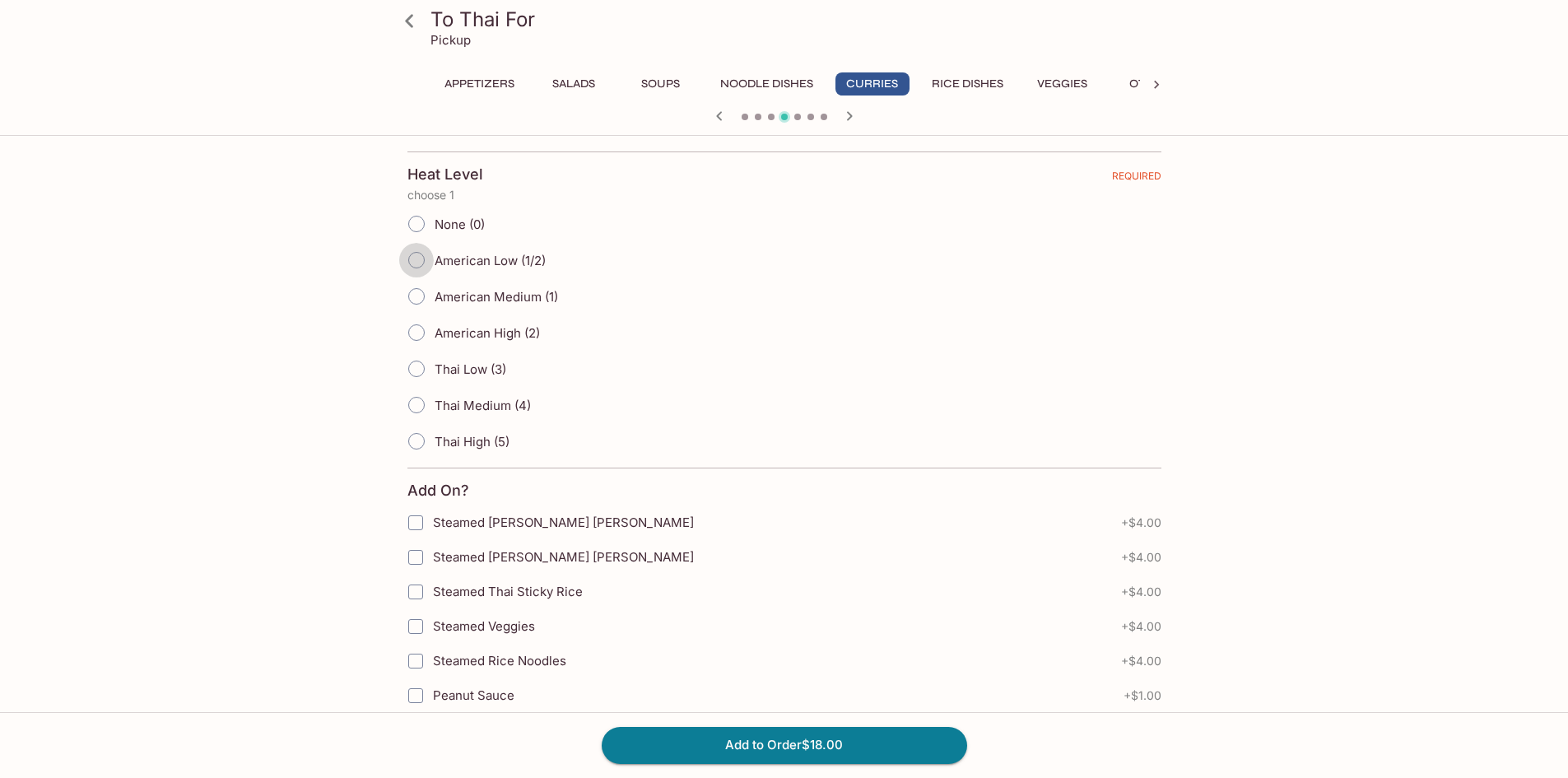
click at [412, 259] on input "American Low (1/2)" at bounding box center [416, 259] width 35 height 35
radio input "true"
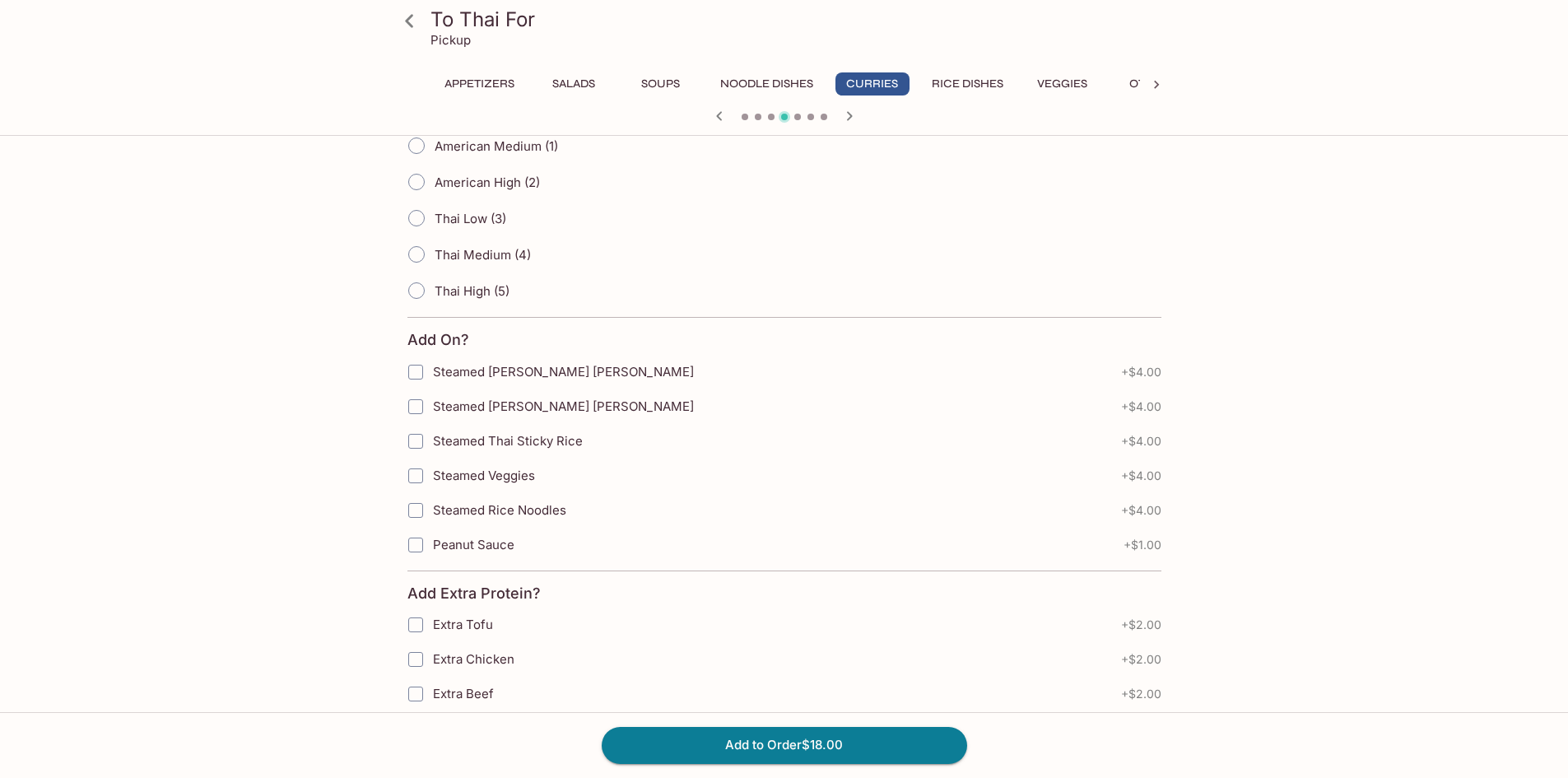
scroll to position [824, 0]
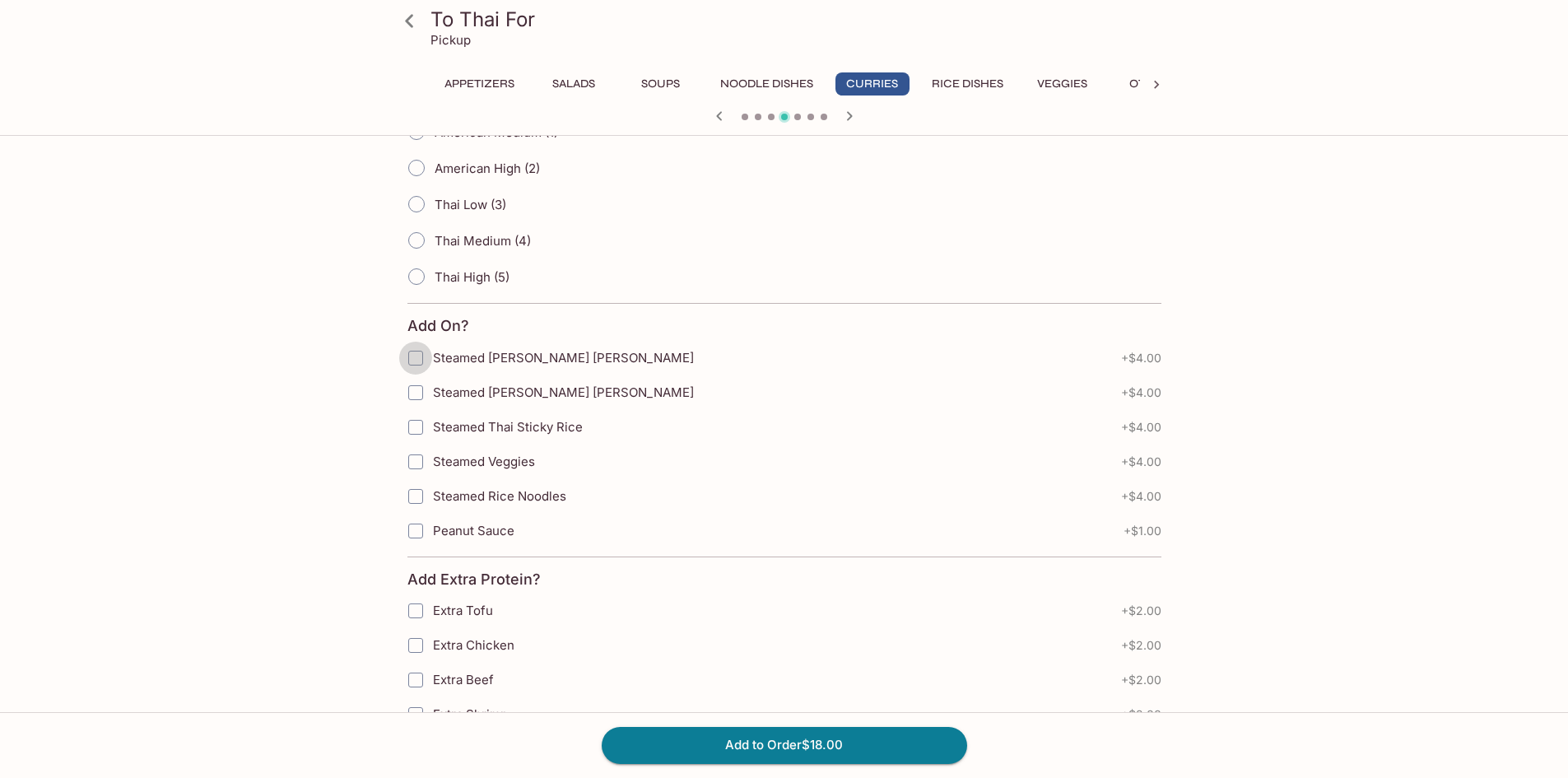
click at [417, 356] on input "Steamed [PERSON_NAME] [PERSON_NAME]" at bounding box center [415, 358] width 33 height 33
checkbox input "true"
click at [770, 746] on button "Add to Order $22.00" at bounding box center [784, 745] width 365 height 36
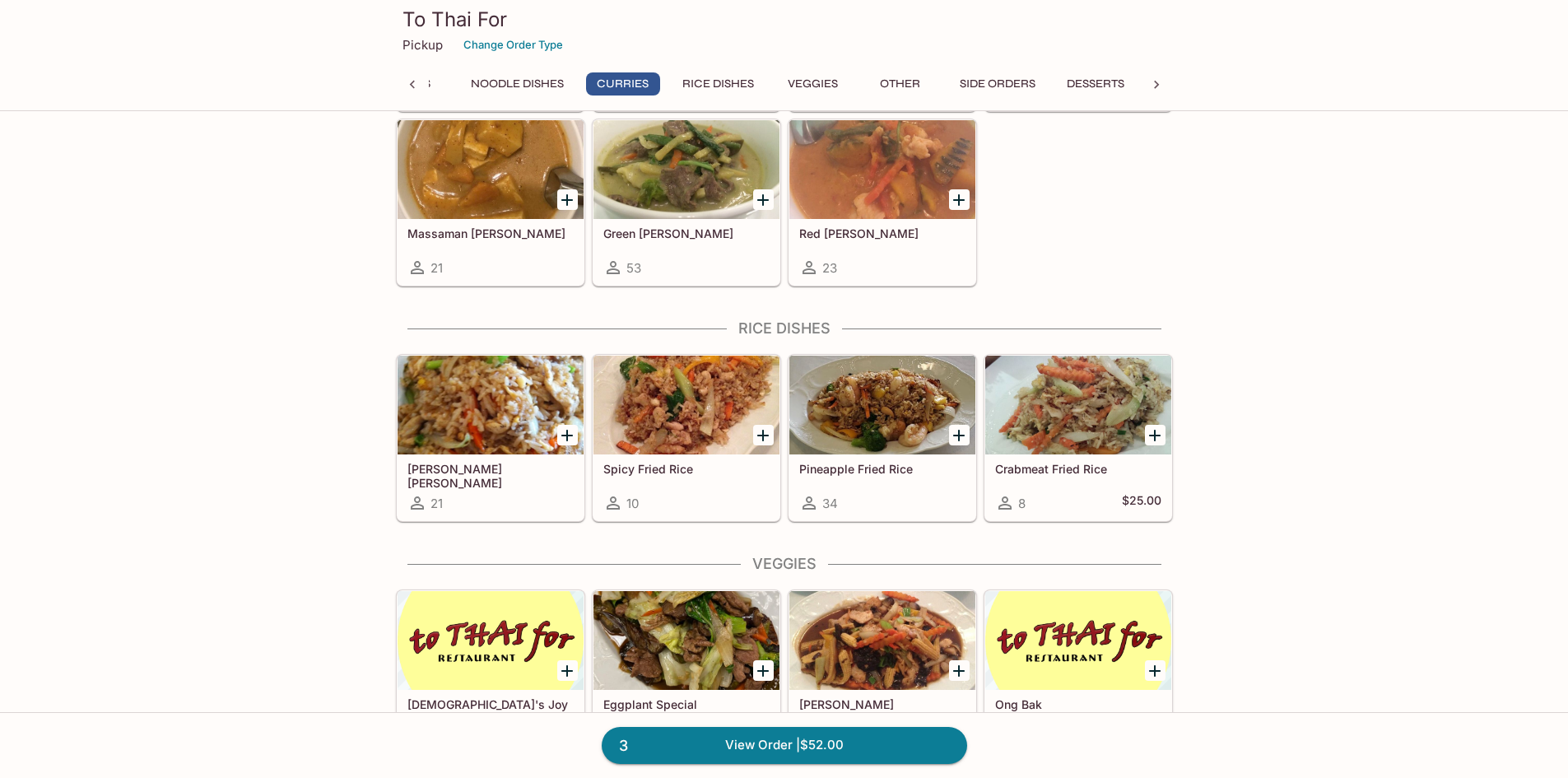
scroll to position [1309, 0]
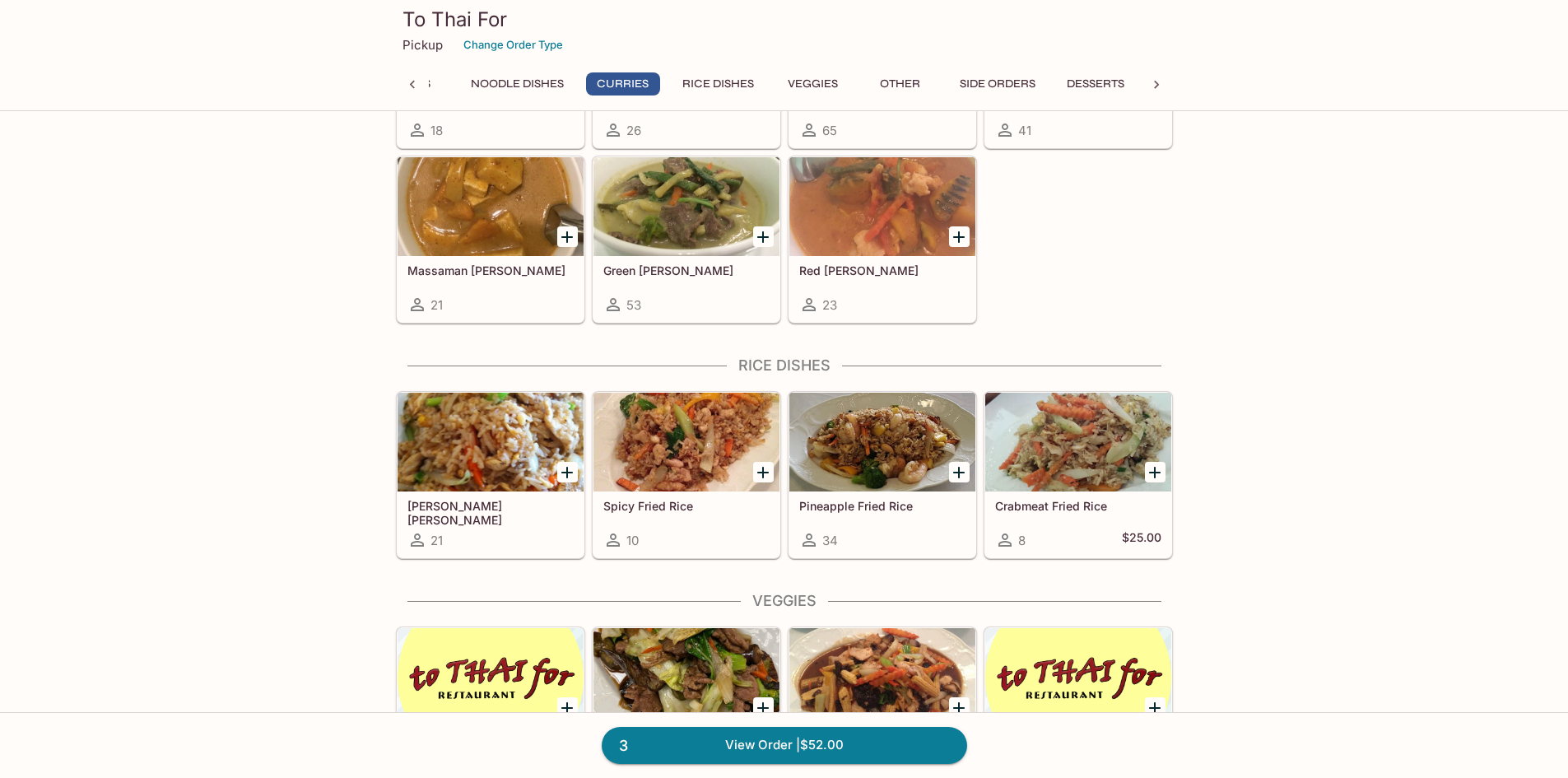
click at [921, 445] on div at bounding box center [882, 441] width 186 height 98
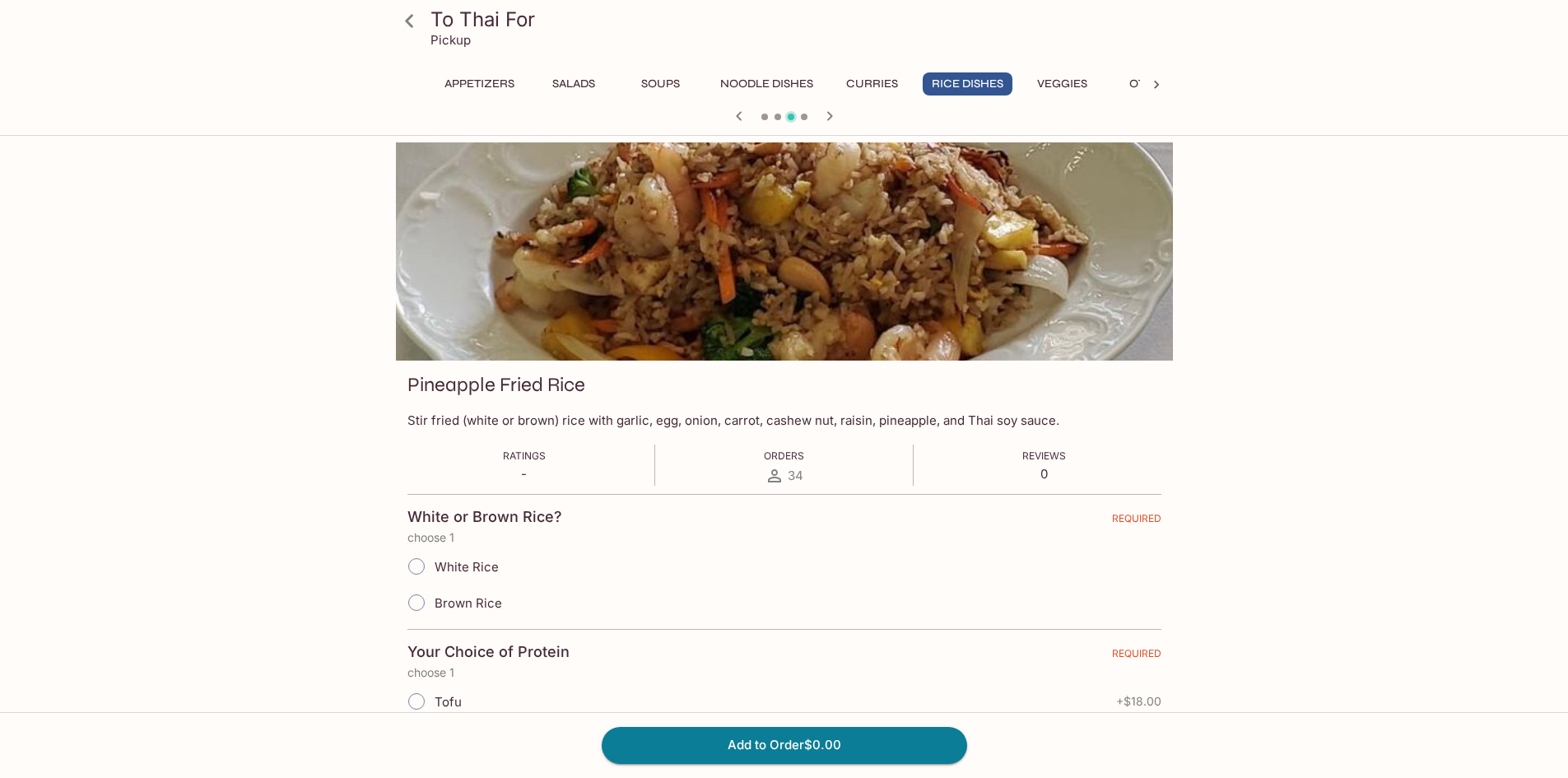
click at [420, 607] on input "Brown Rice" at bounding box center [416, 602] width 35 height 35
radio input "true"
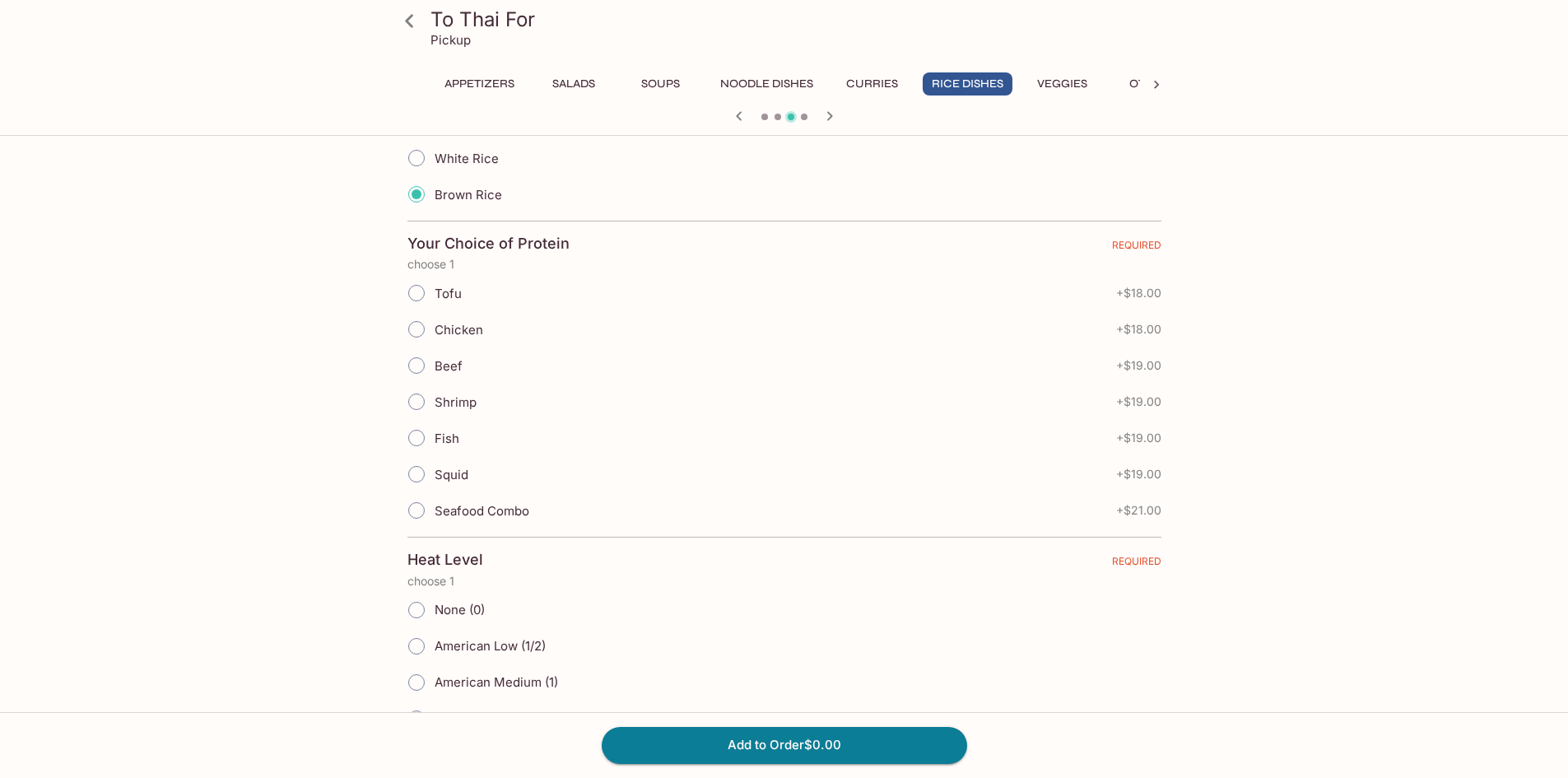
scroll to position [411, 0]
click at [418, 287] on input "Tofu" at bounding box center [416, 289] width 35 height 35
radio input "true"
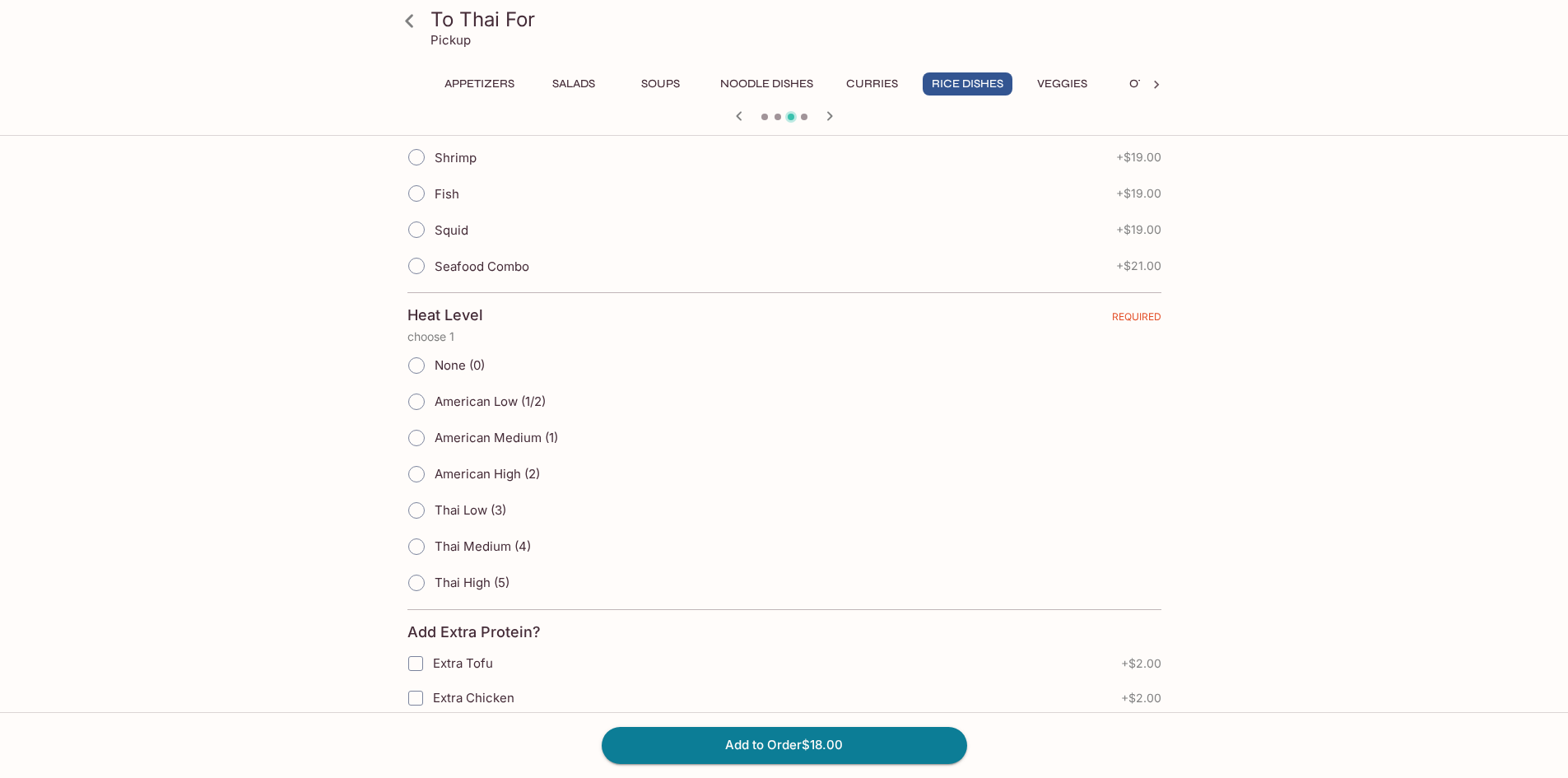
scroll to position [741, 0]
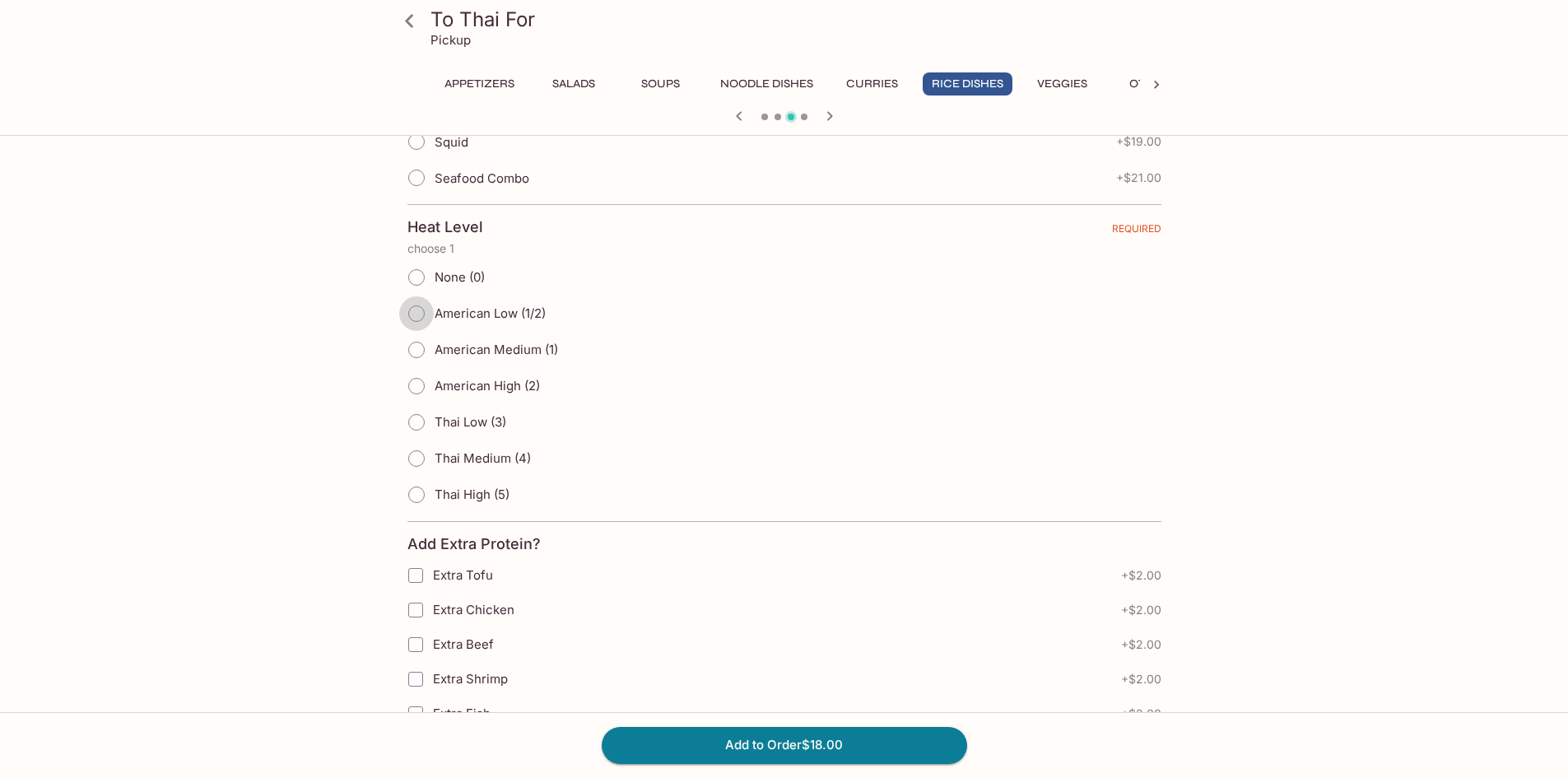
click at [419, 315] on input "American Low (1/2)" at bounding box center [416, 313] width 35 height 35
radio input "true"
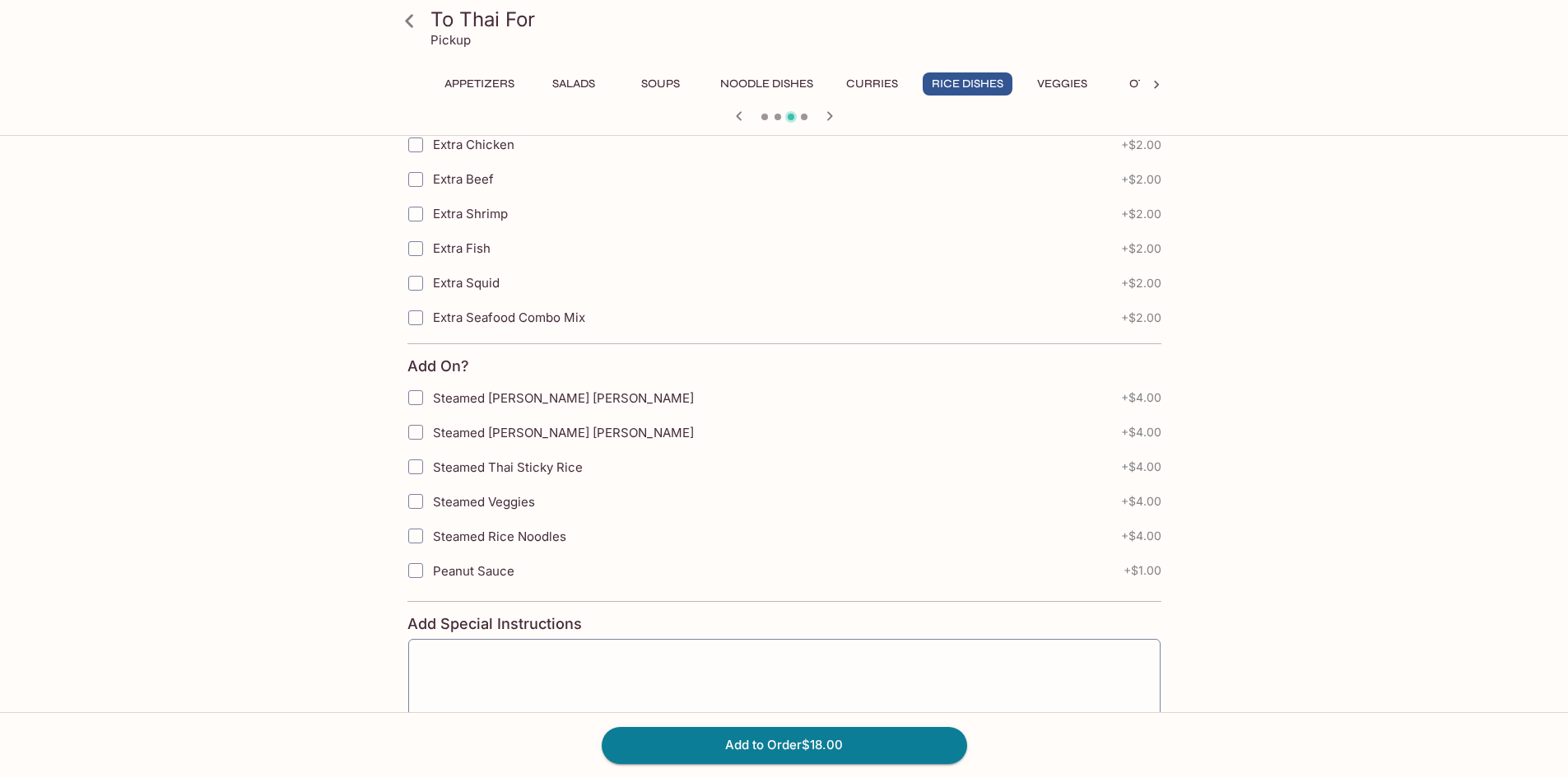
scroll to position [1235, 0]
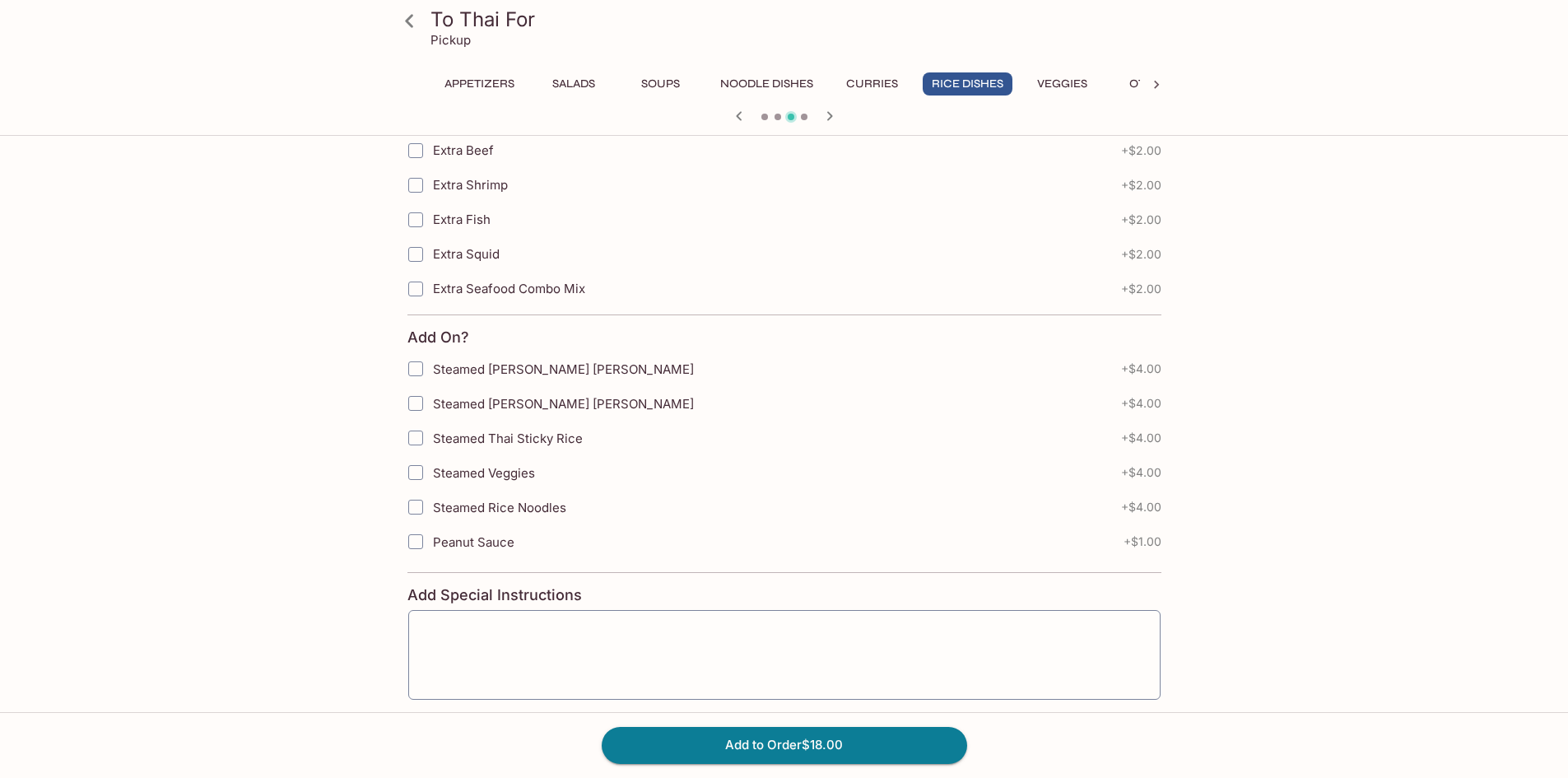
click at [417, 545] on input "Peanut Sauce" at bounding box center [415, 542] width 33 height 33
checkbox input "true"
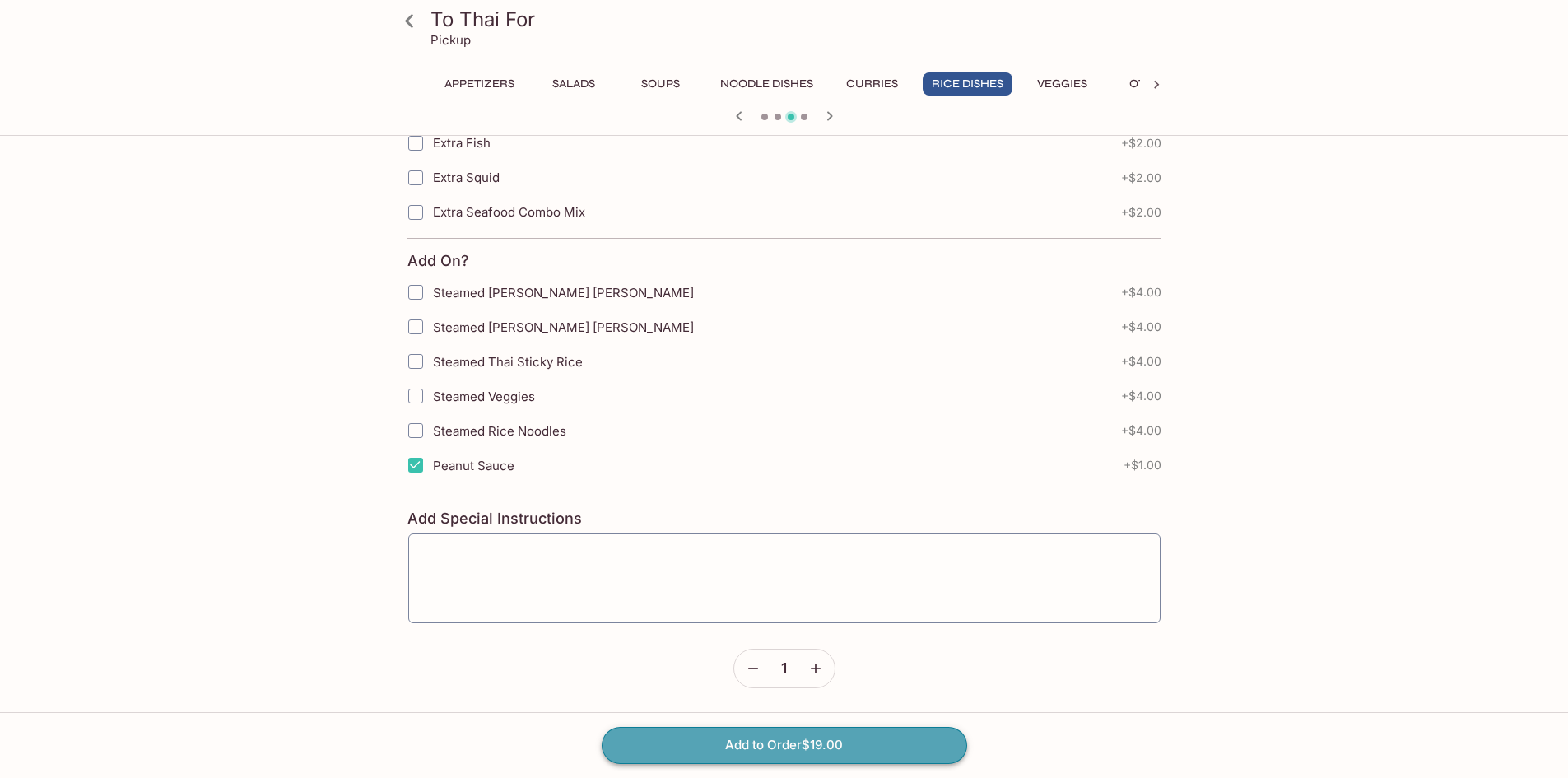
click at [760, 747] on button "Add to Order $19.00" at bounding box center [784, 745] width 365 height 36
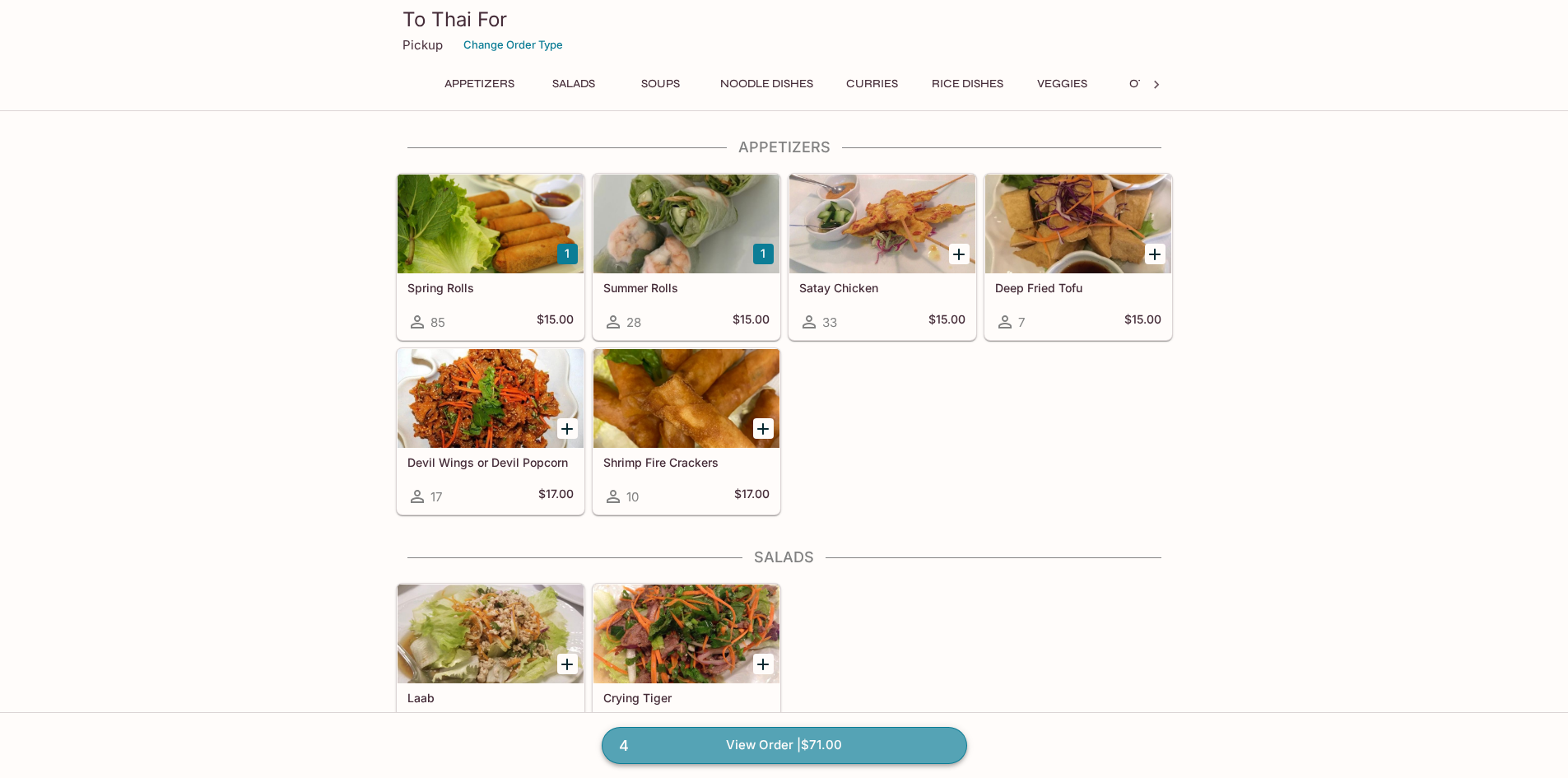
click at [776, 746] on link "4 View Order | $71.00" at bounding box center [784, 745] width 365 height 36
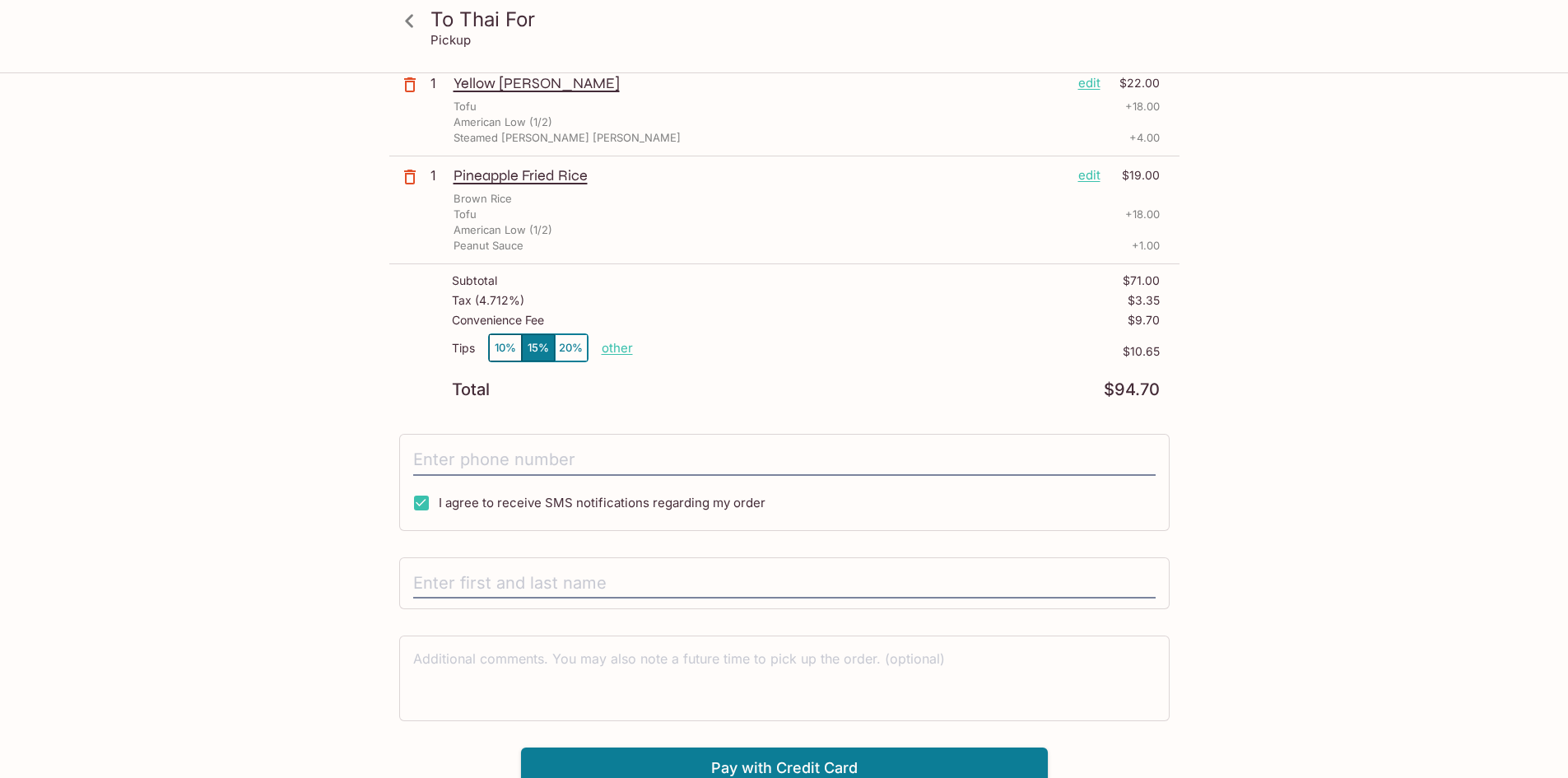
scroll to position [251, 0]
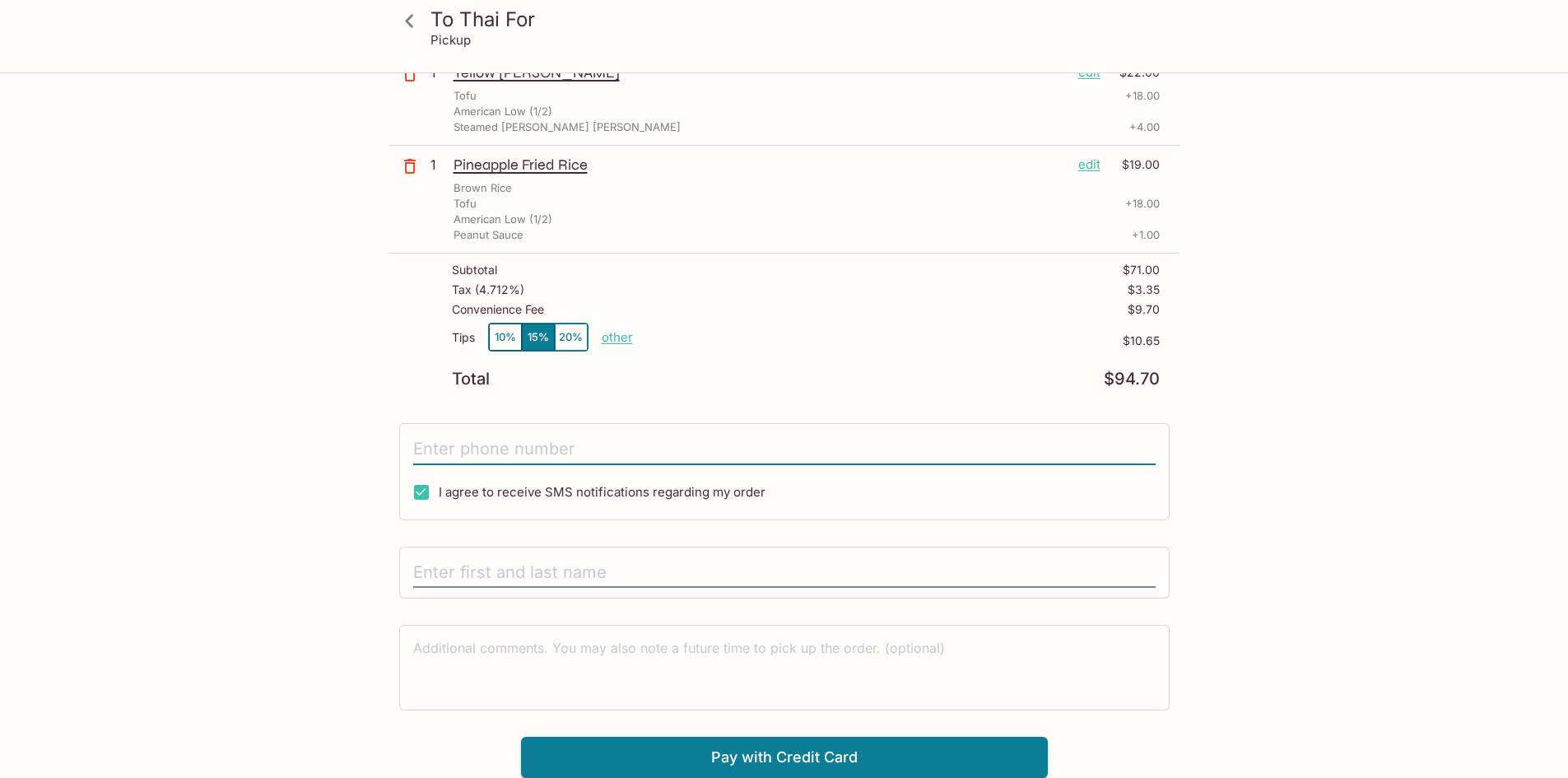
click at [460, 455] on input "tel" at bounding box center [784, 449] width 742 height 31
type input "[PHONE_NUMBER]"
click at [505, 568] on input "text" at bounding box center [784, 572] width 742 height 31
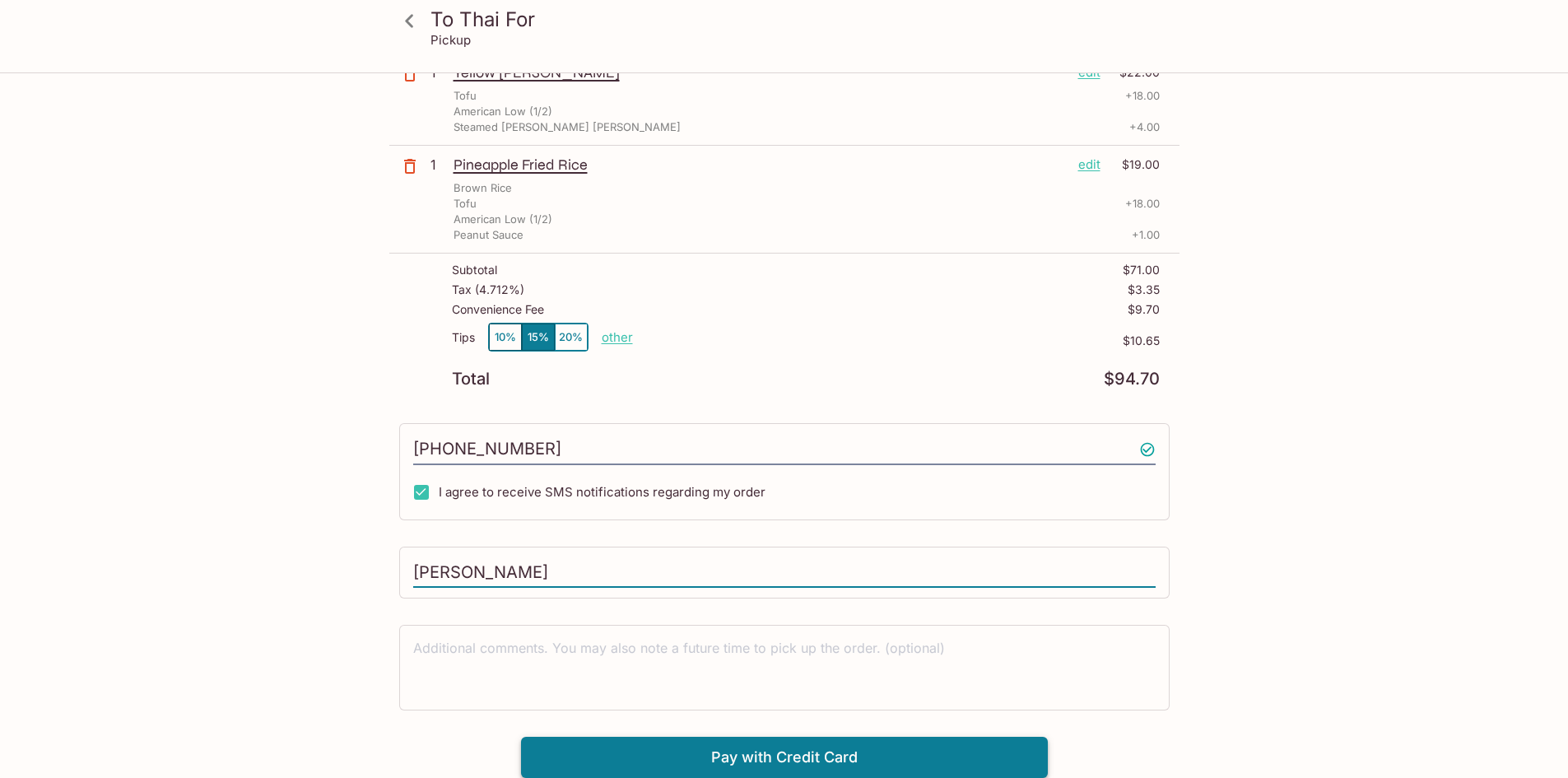
type input "[PERSON_NAME]"
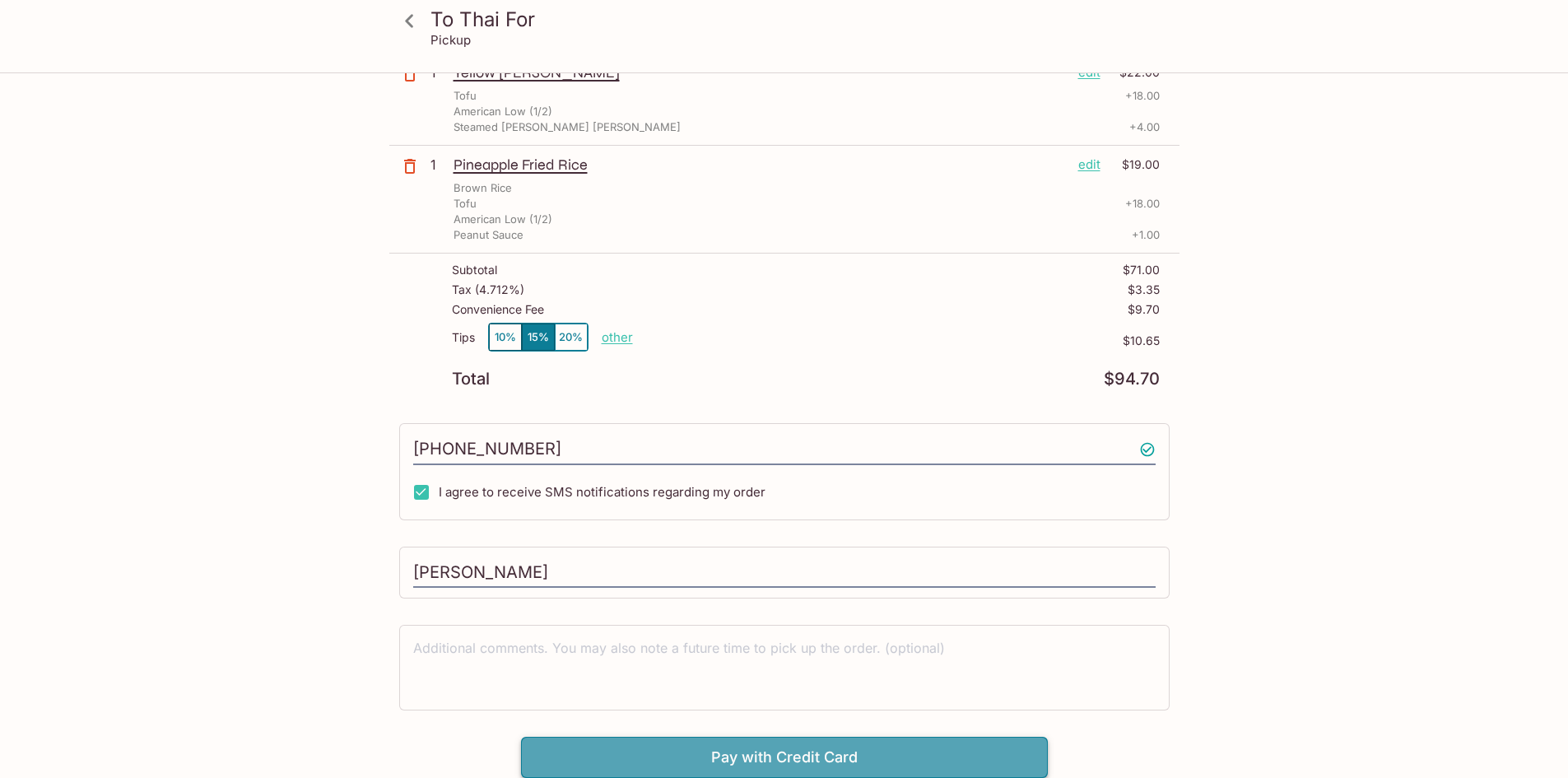
click at [810, 760] on button "Pay with Credit Card" at bounding box center [784, 757] width 526 height 41
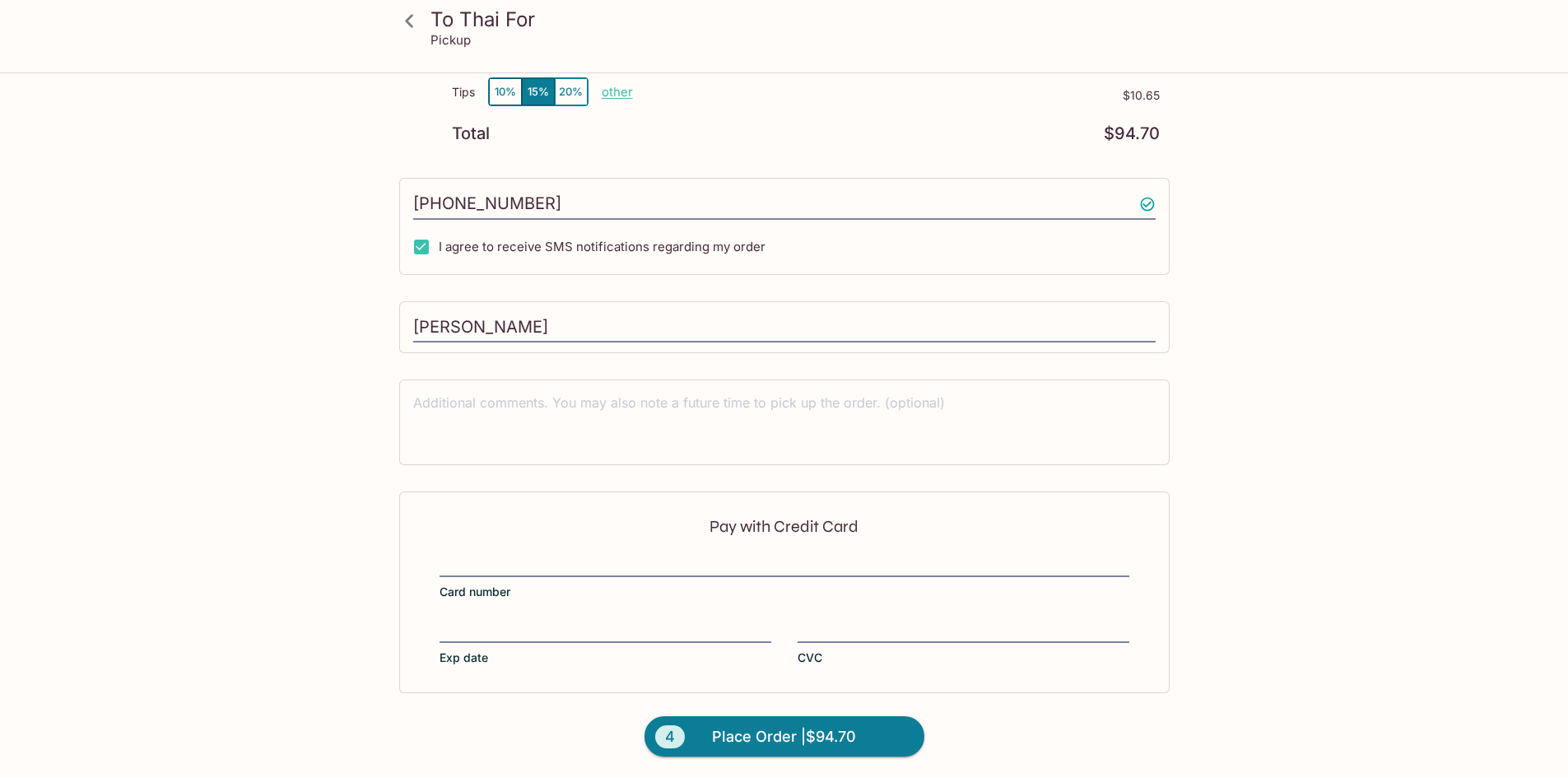
scroll to position [498, 0]
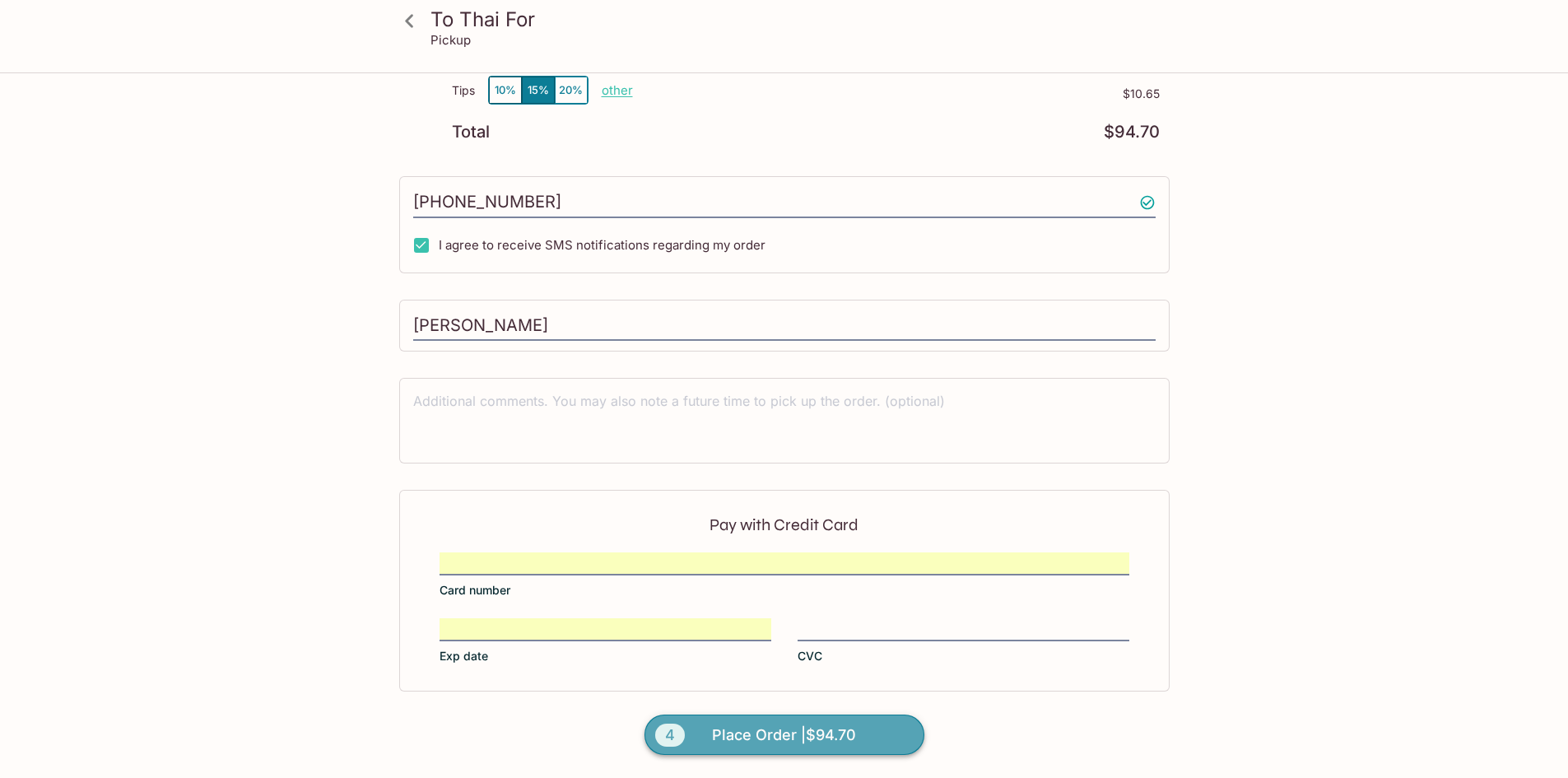
click at [764, 734] on span "Place Order | $94.70" at bounding box center [784, 735] width 144 height 27
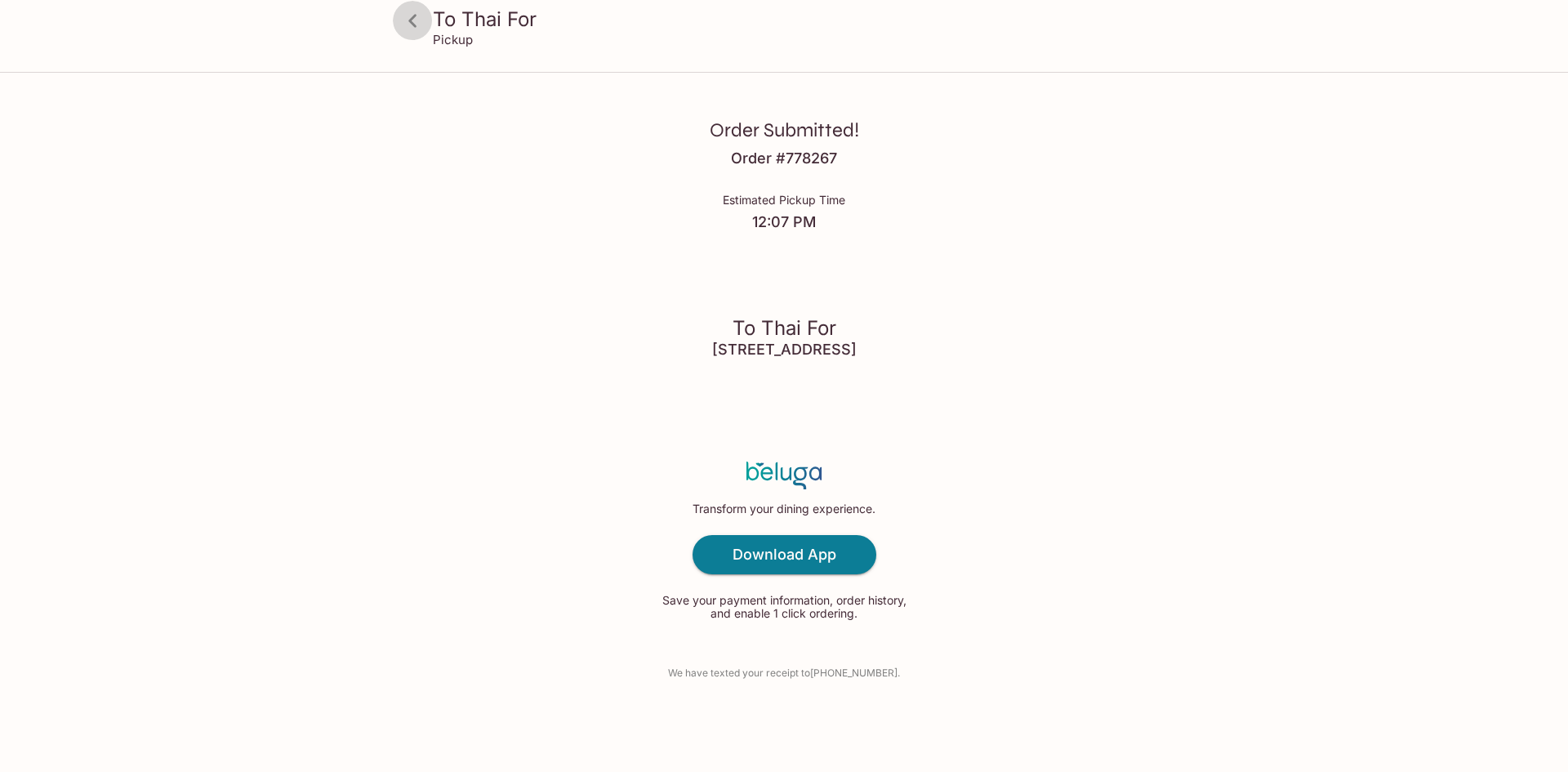
click at [412, 17] on icon at bounding box center [412, 20] width 8 height 13
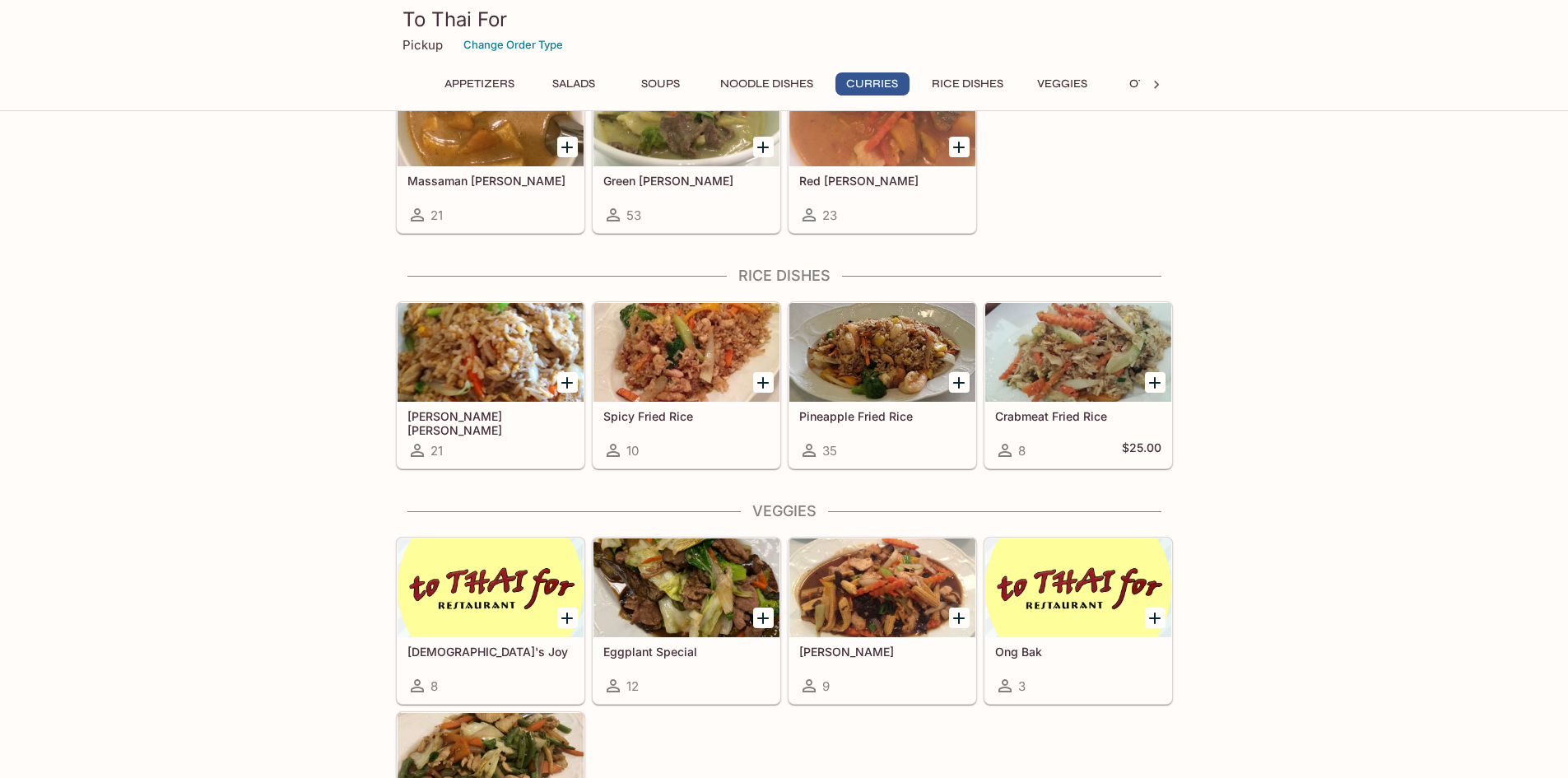
scroll to position [1400, 0]
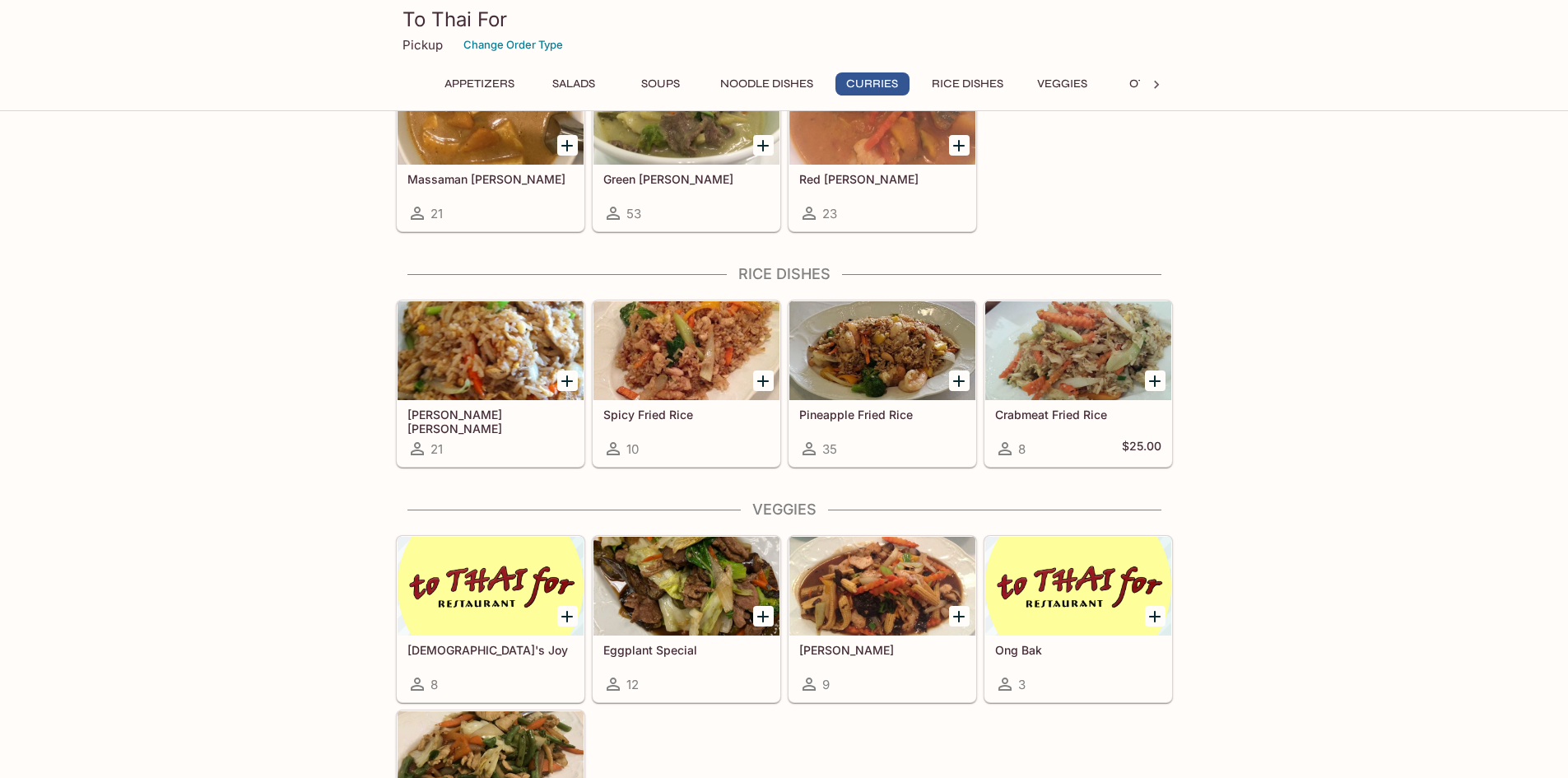
click at [867, 378] on div at bounding box center [882, 350] width 186 height 98
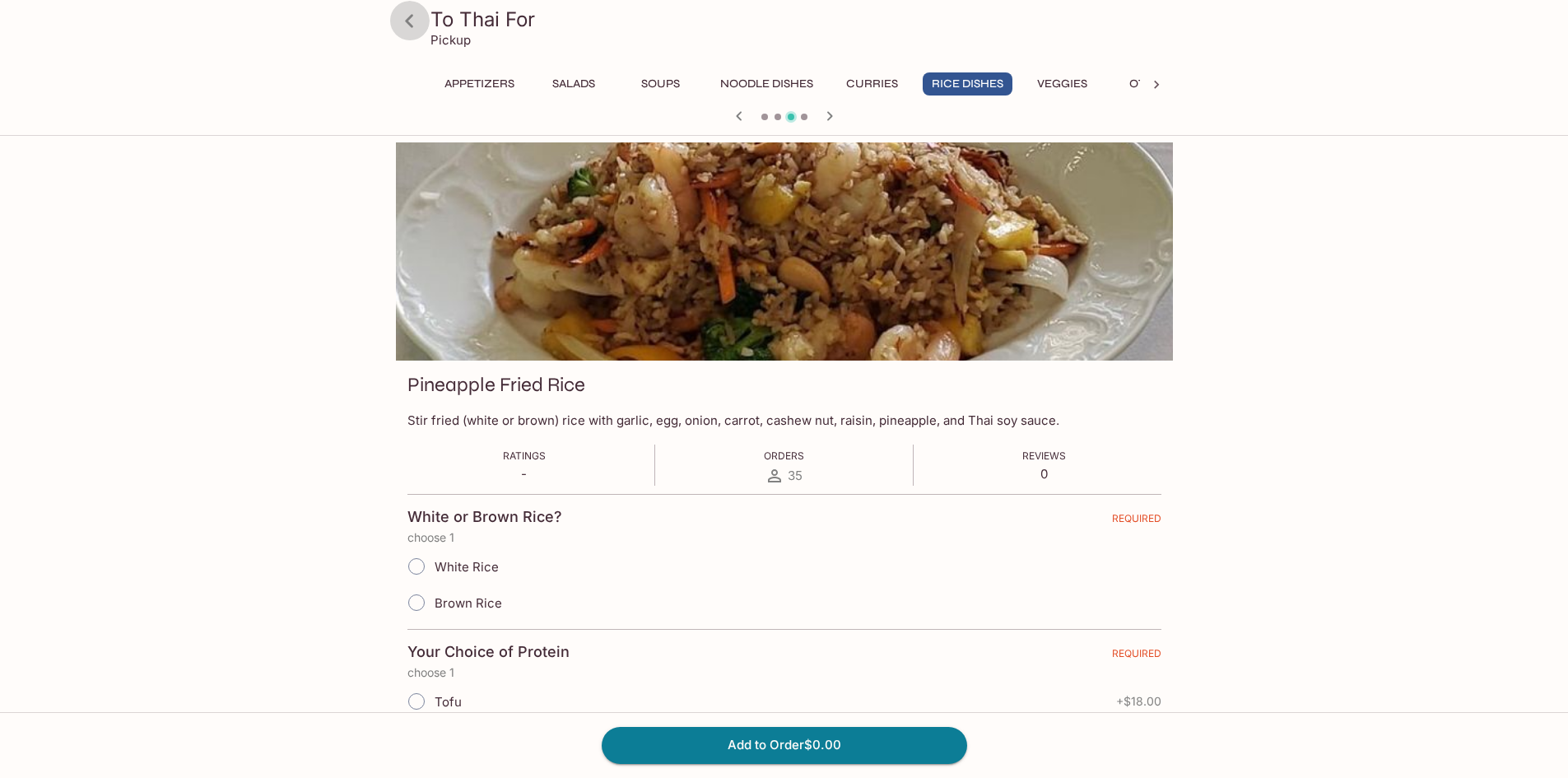
click at [412, 31] on icon at bounding box center [409, 21] width 29 height 29
